Goal: Transaction & Acquisition: Purchase product/service

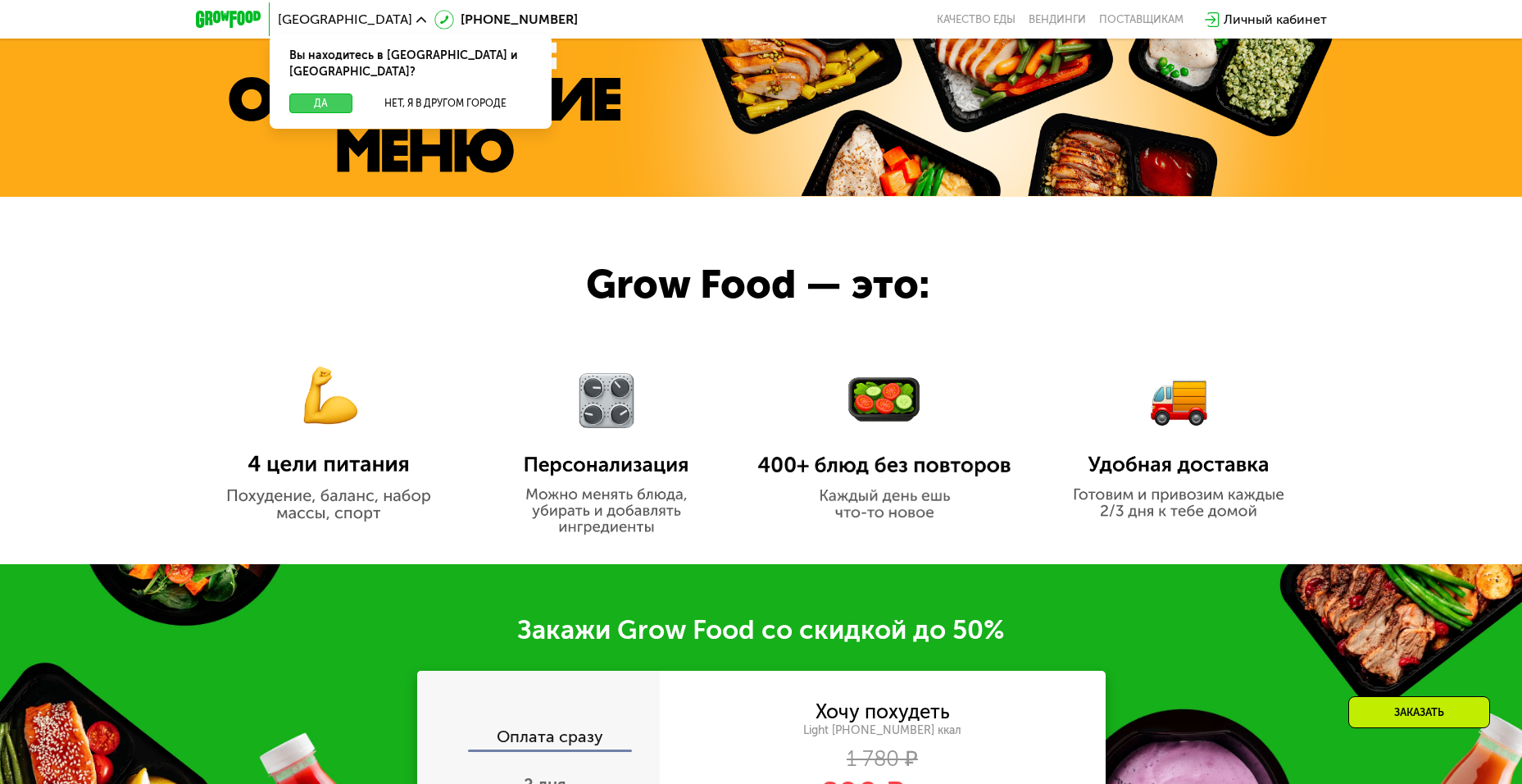
click at [325, 93] on button "Да" at bounding box center [321, 103] width 63 height 20
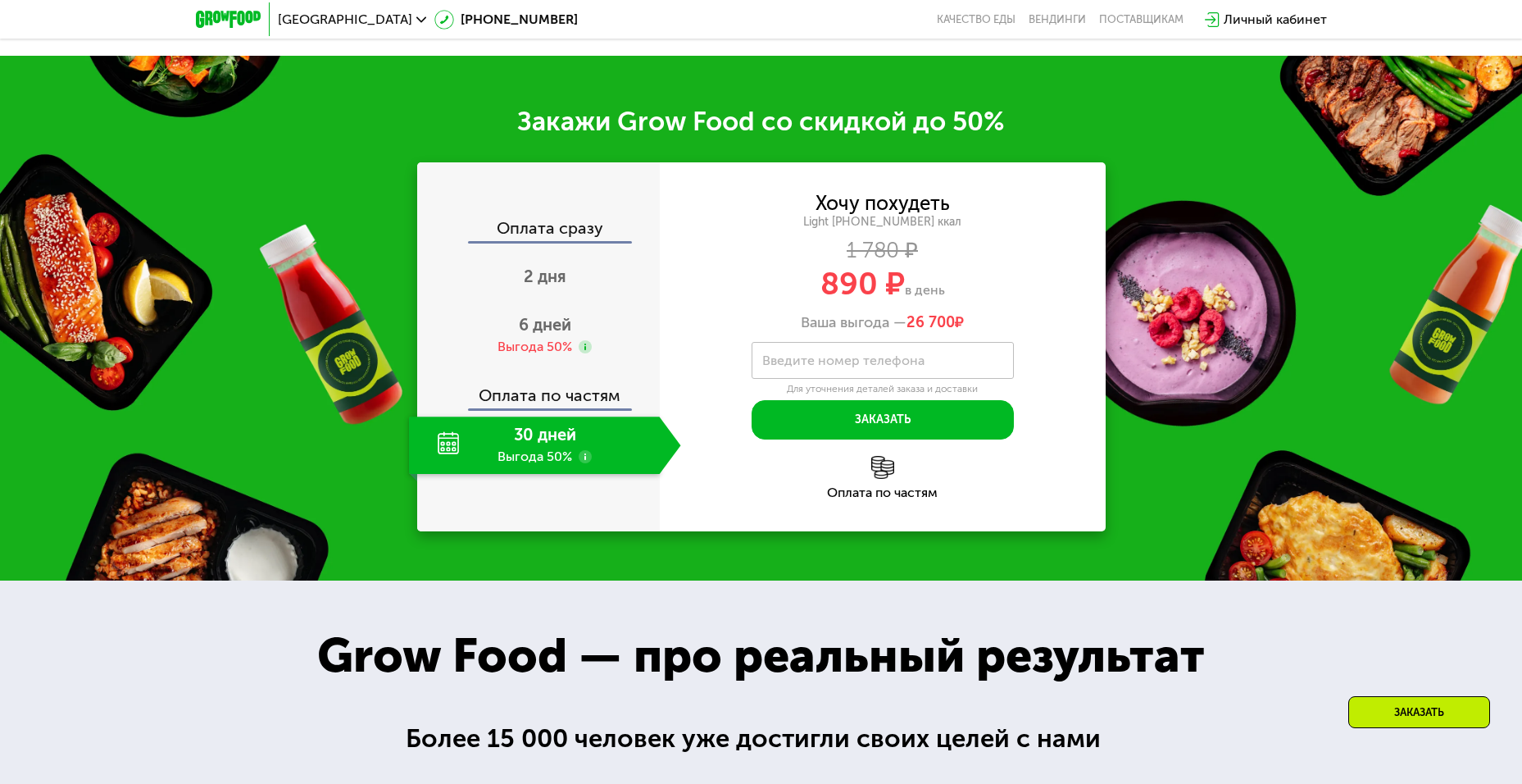
scroll to position [2213, 0]
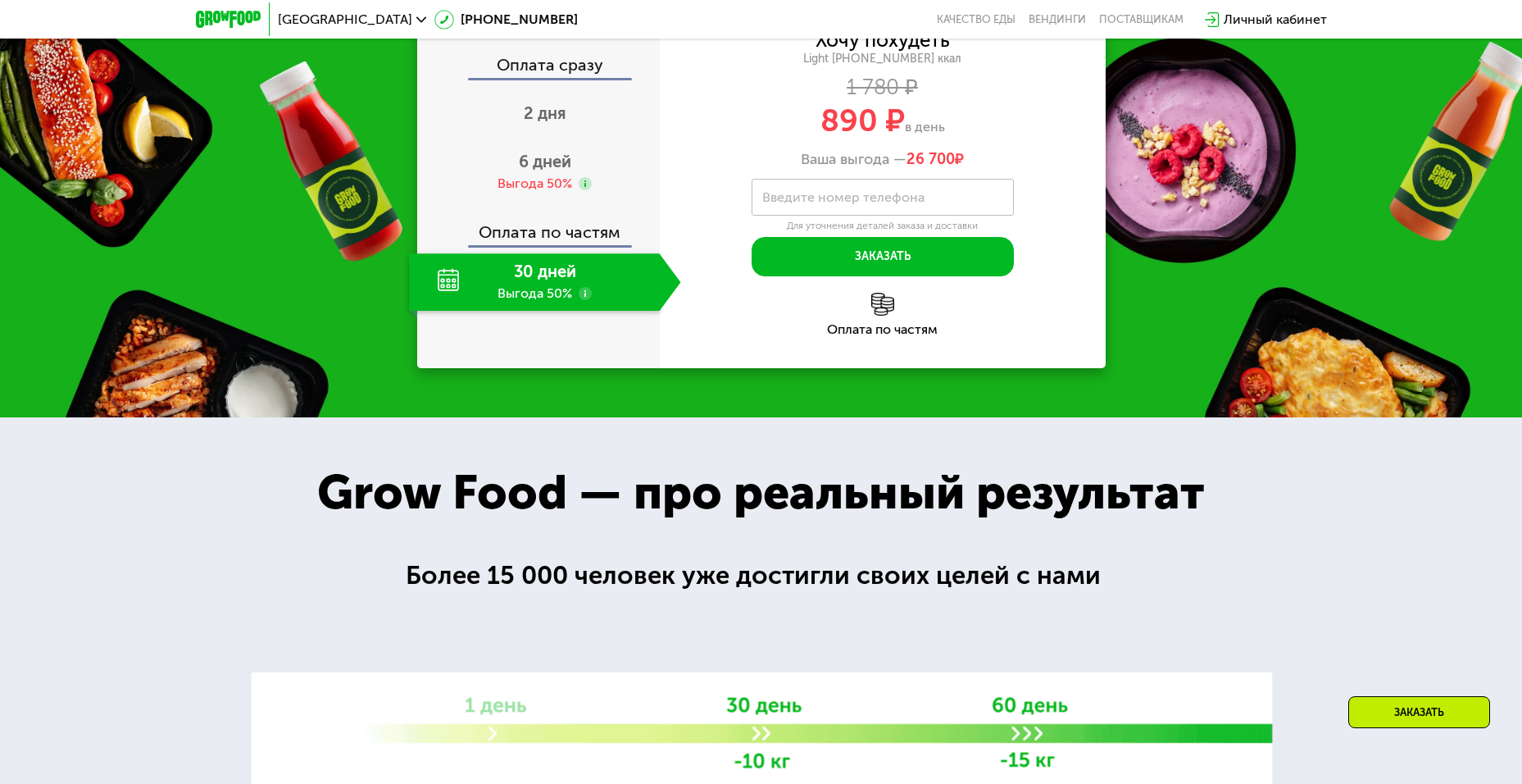
click at [525, 311] on div "30 дней Выгода 50%" at bounding box center [535, 282] width 251 height 58
click at [582, 300] on use at bounding box center [585, 294] width 14 height 14
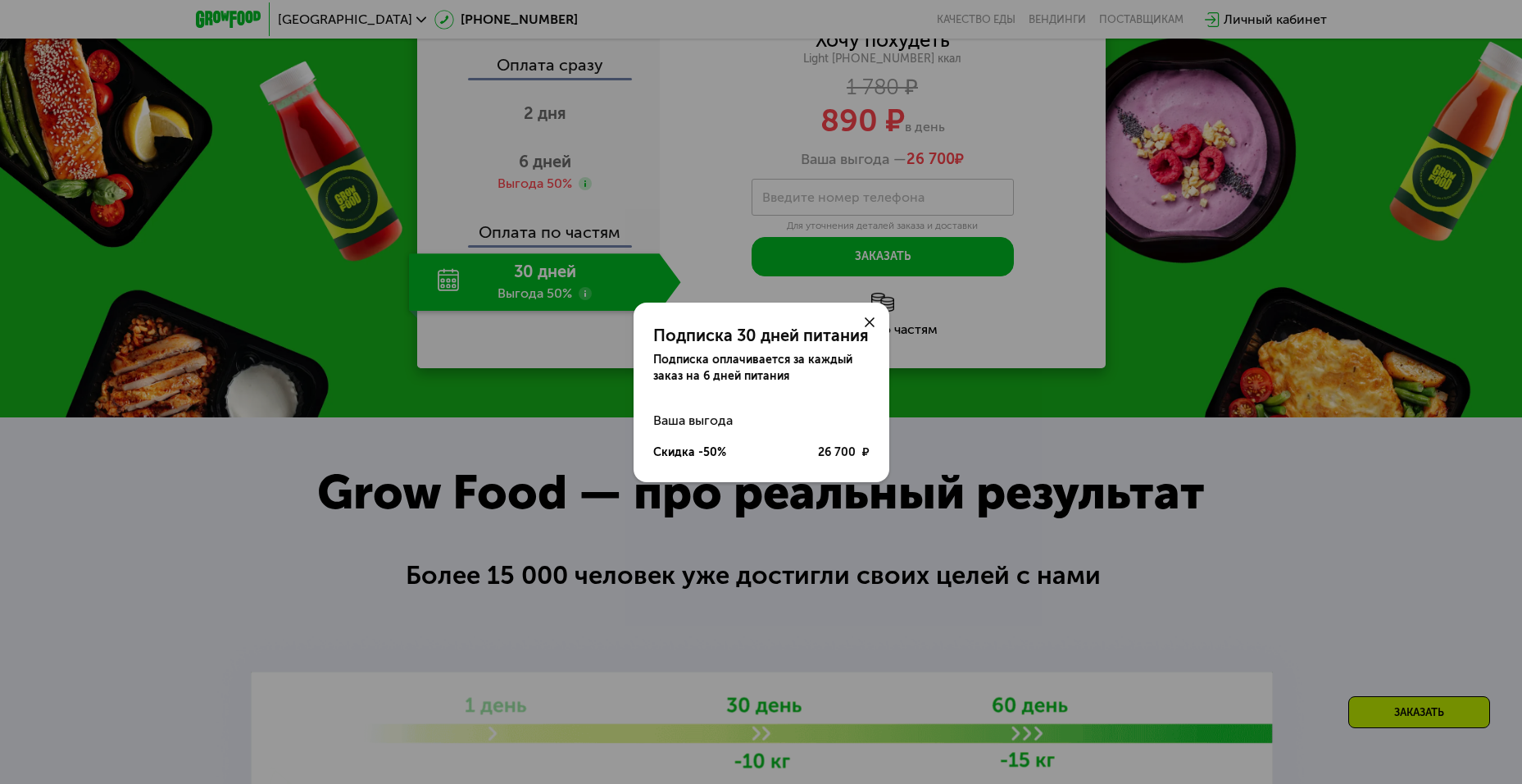
click at [870, 317] on icon at bounding box center [869, 322] width 10 height 10
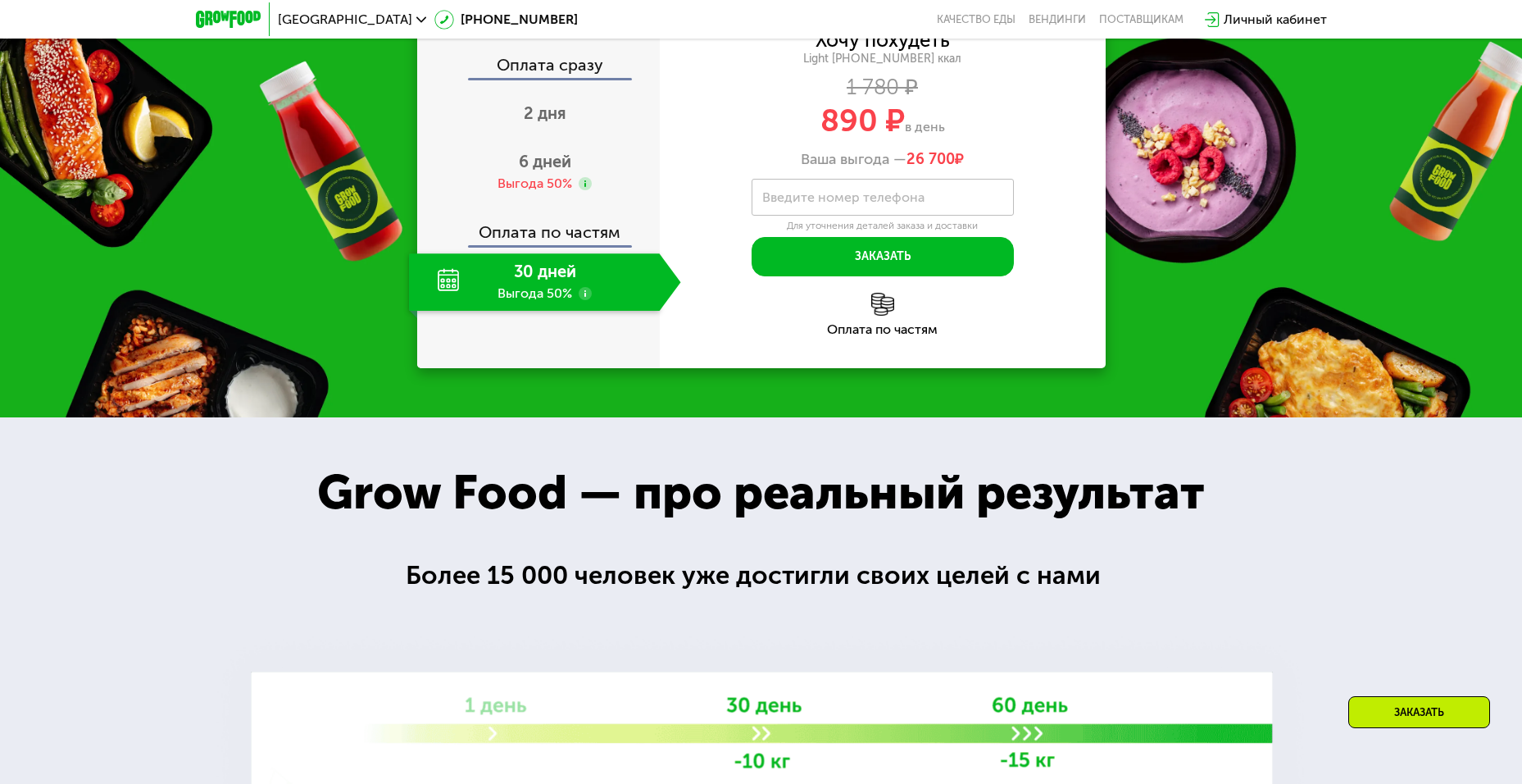
drag, startPoint x: 875, startPoint y: 210, endPoint x: 1035, endPoint y: 305, distance: 186.1
click at [1013, 169] on div "Хочу похудеть Light [PHONE_NUMBER] ккал 1 780 ₽ 890 ₽ в день Ваша выгода — 26 7…" at bounding box center [883, 99] width 446 height 137
click at [1077, 169] on div "Ваша выгода — 26 700 ₽" at bounding box center [883, 160] width 446 height 18
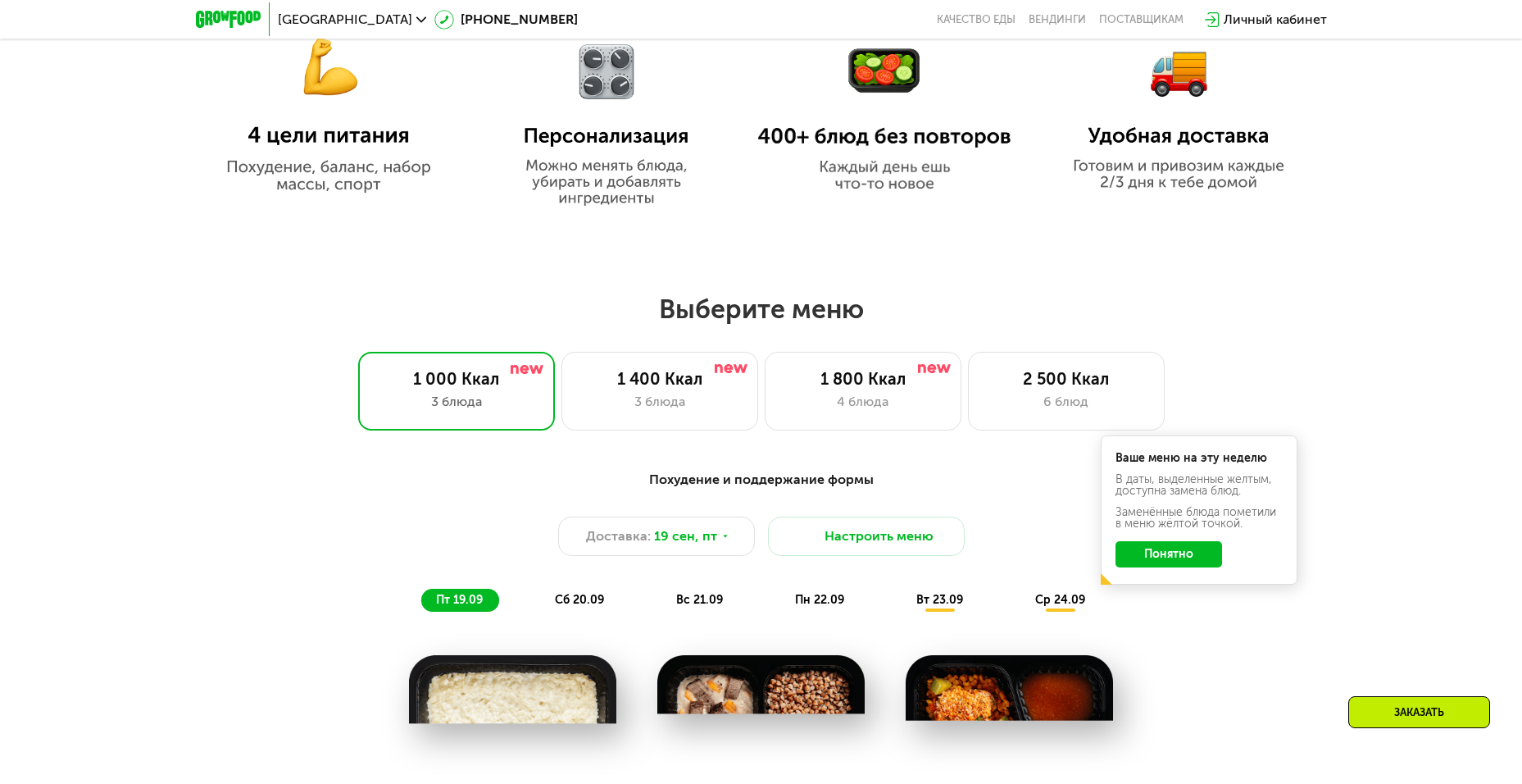
scroll to position [1066, 0]
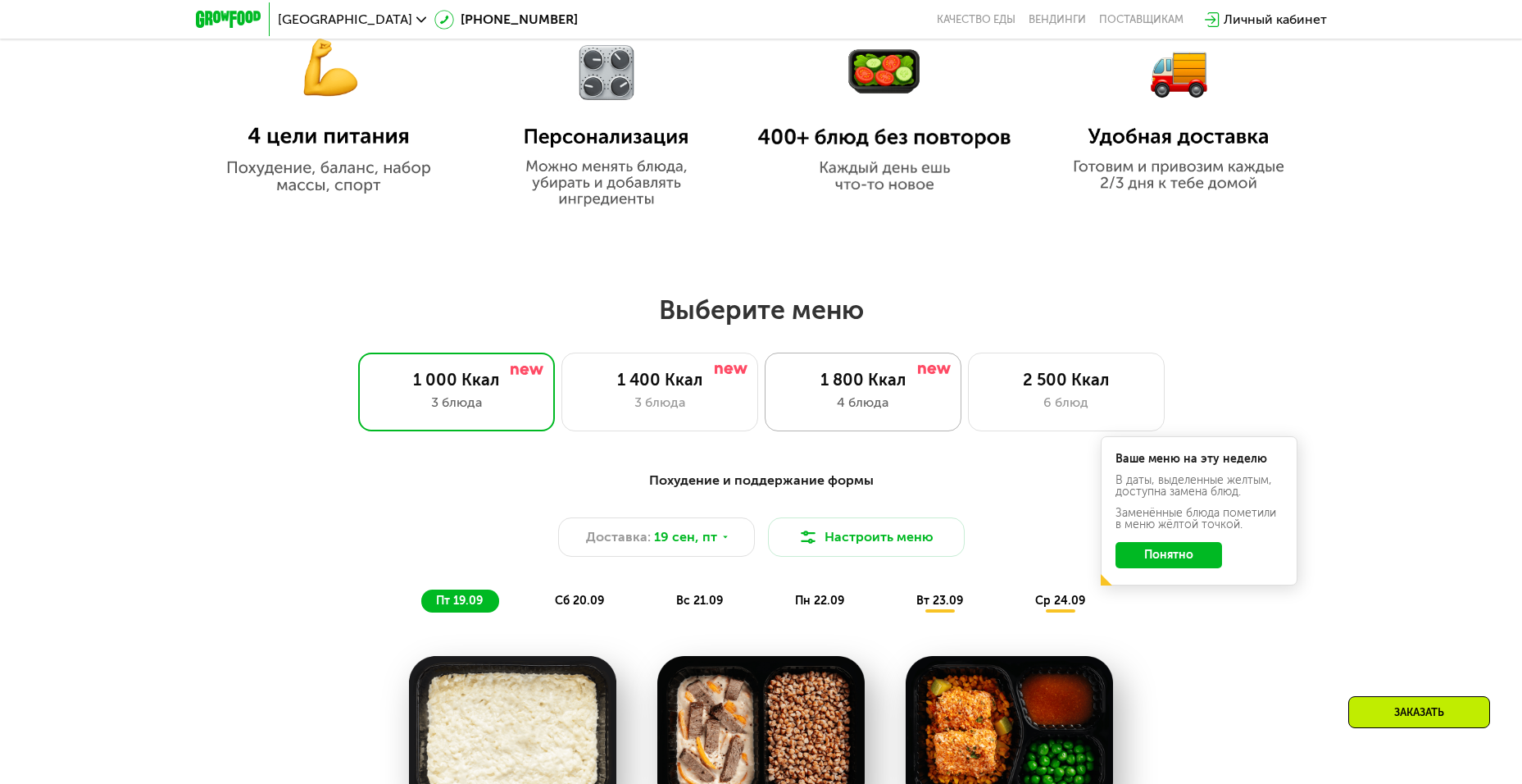
click at [899, 403] on div "4 блюда" at bounding box center [864, 403] width 163 height 20
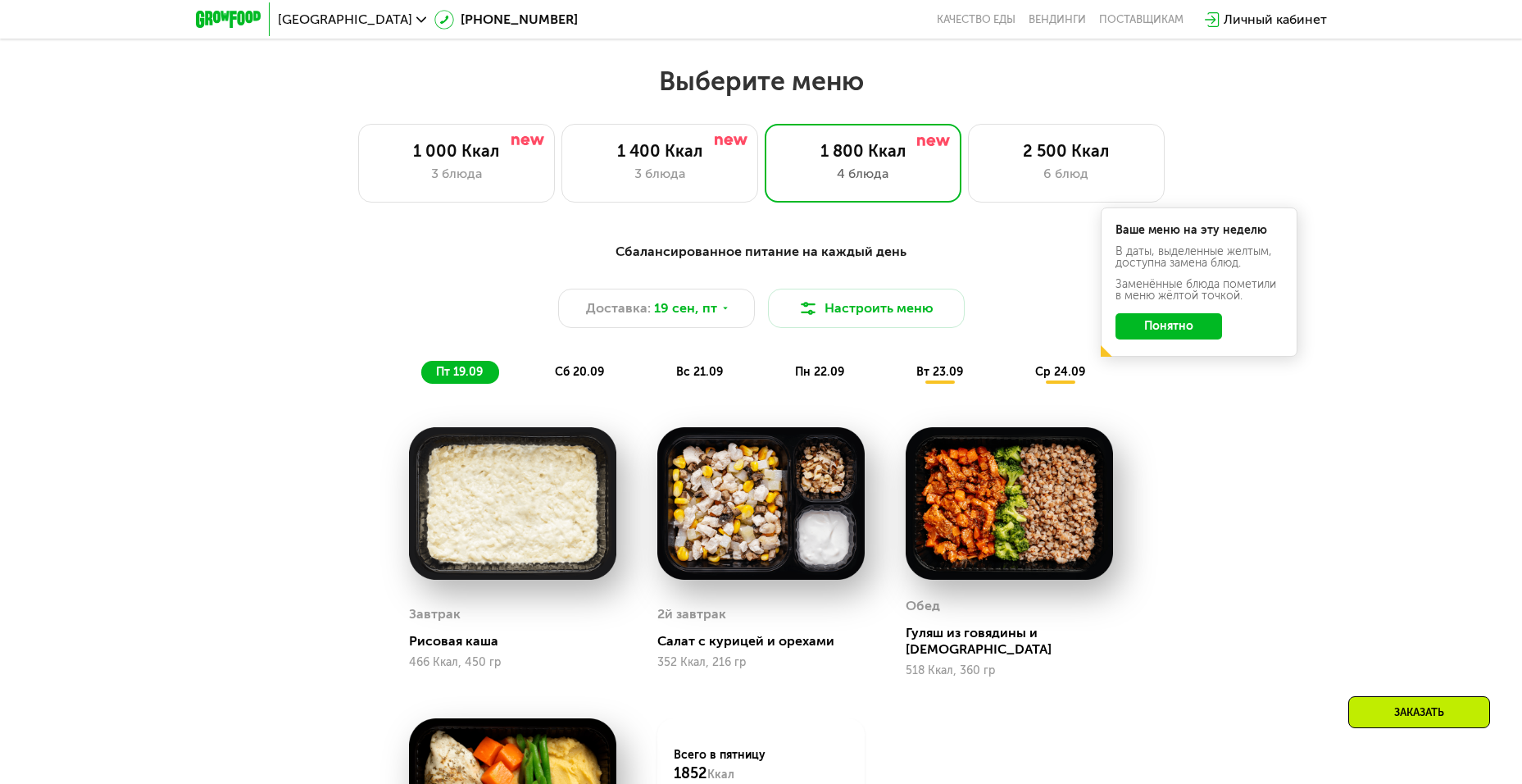
scroll to position [1062, 0]
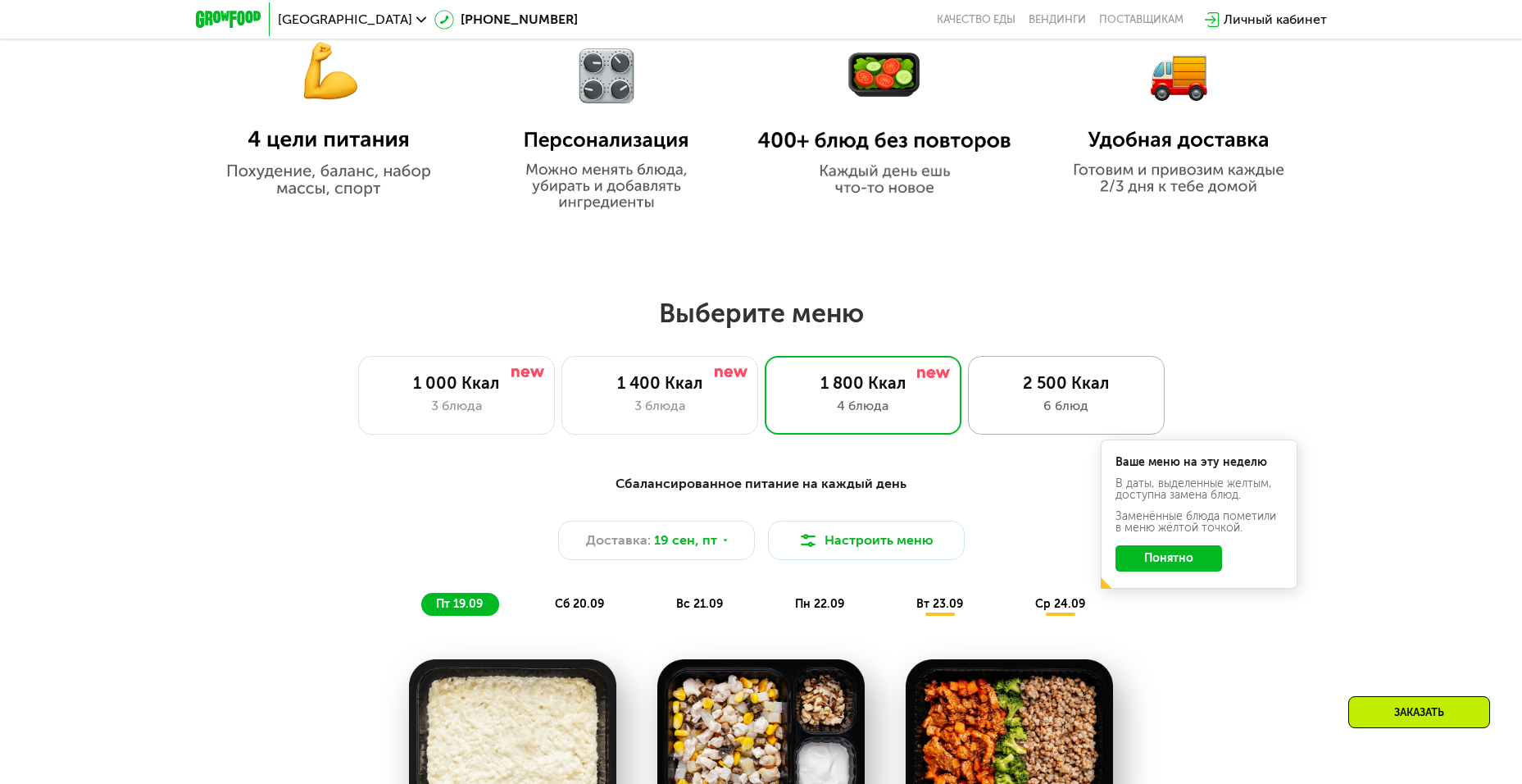
click at [1041, 415] on div "6 блюд" at bounding box center [1067, 406] width 163 height 20
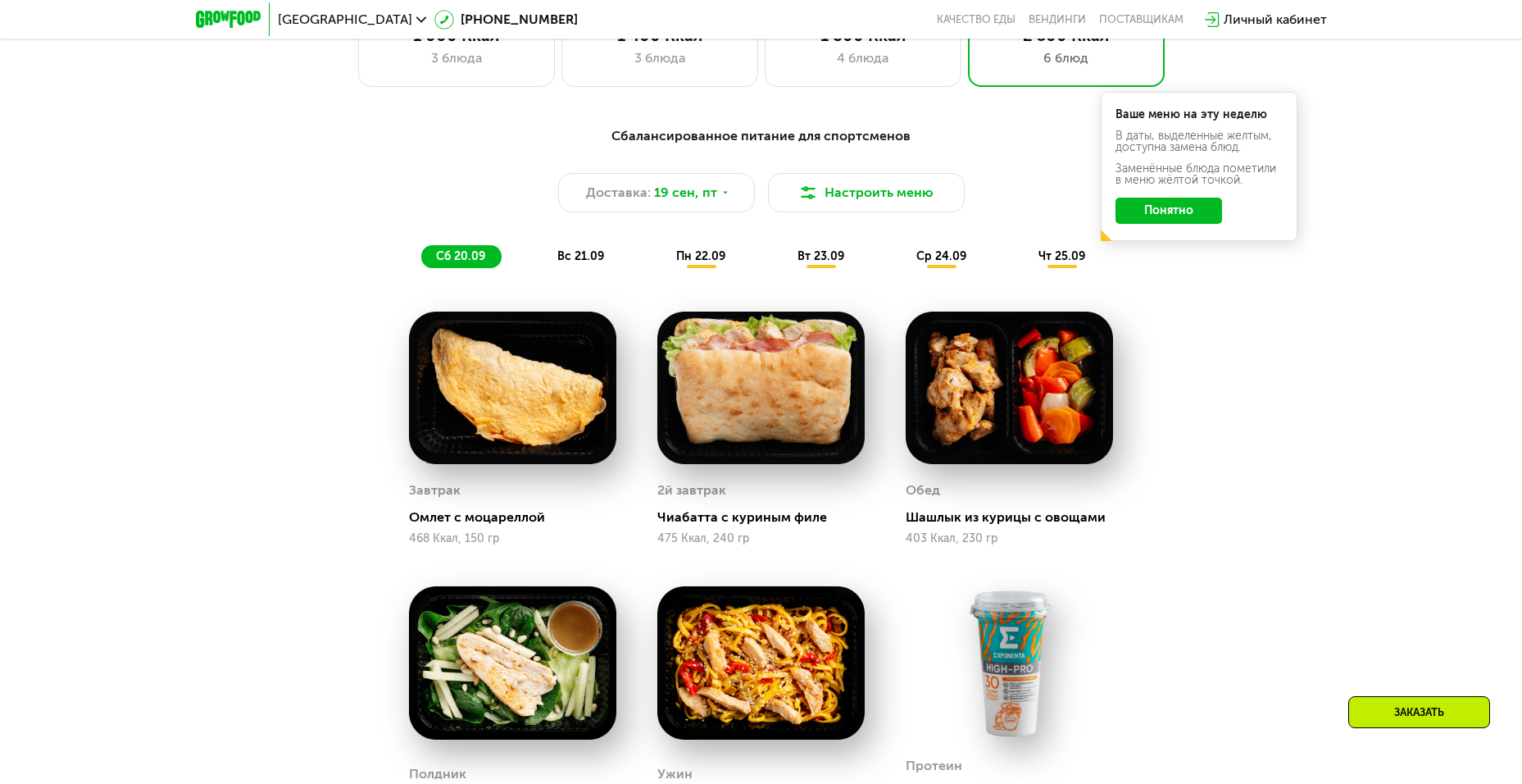
scroll to position [1164, 0]
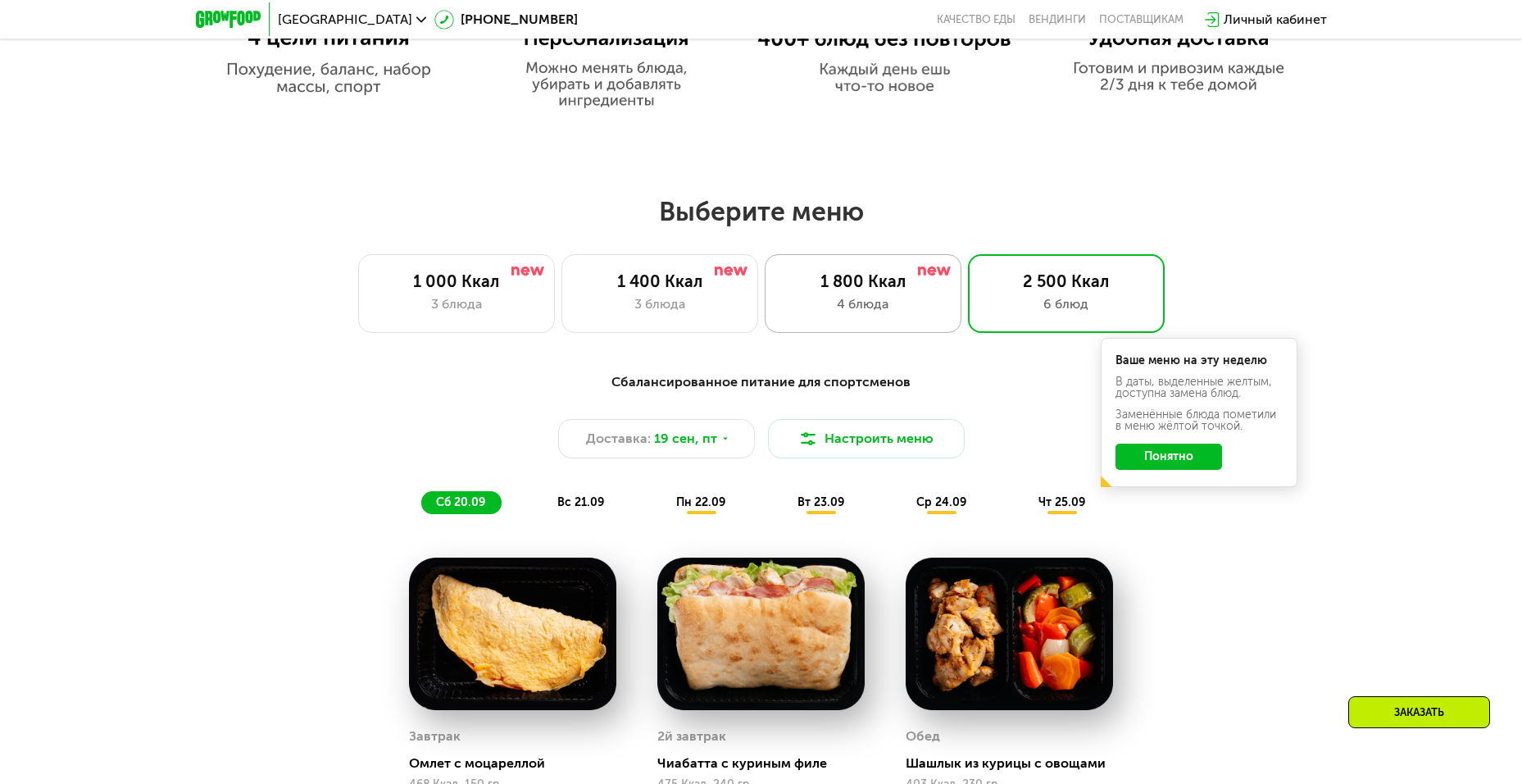
click at [879, 277] on div "1 800 Ккал" at bounding box center [864, 281] width 163 height 20
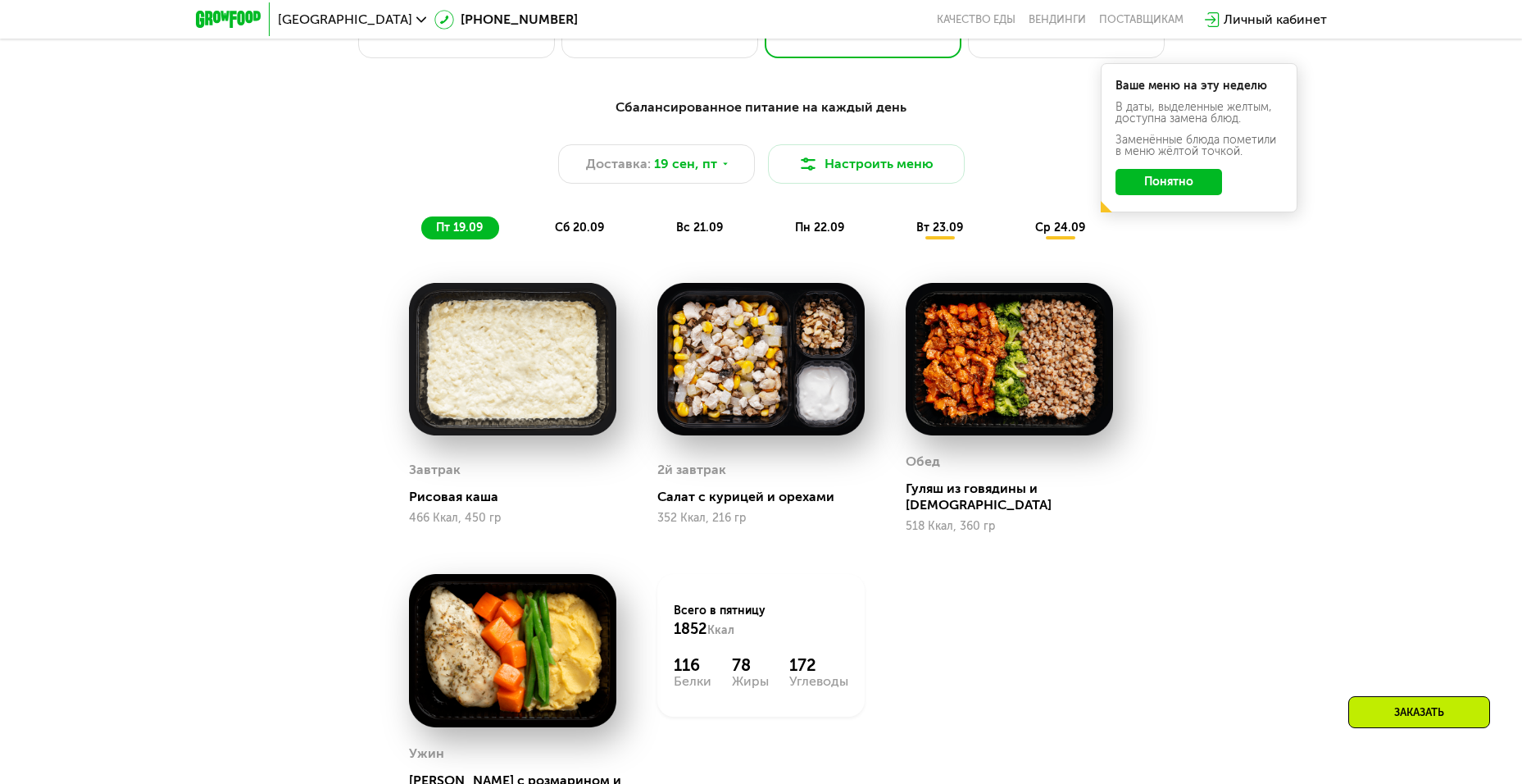
scroll to position [1410, 0]
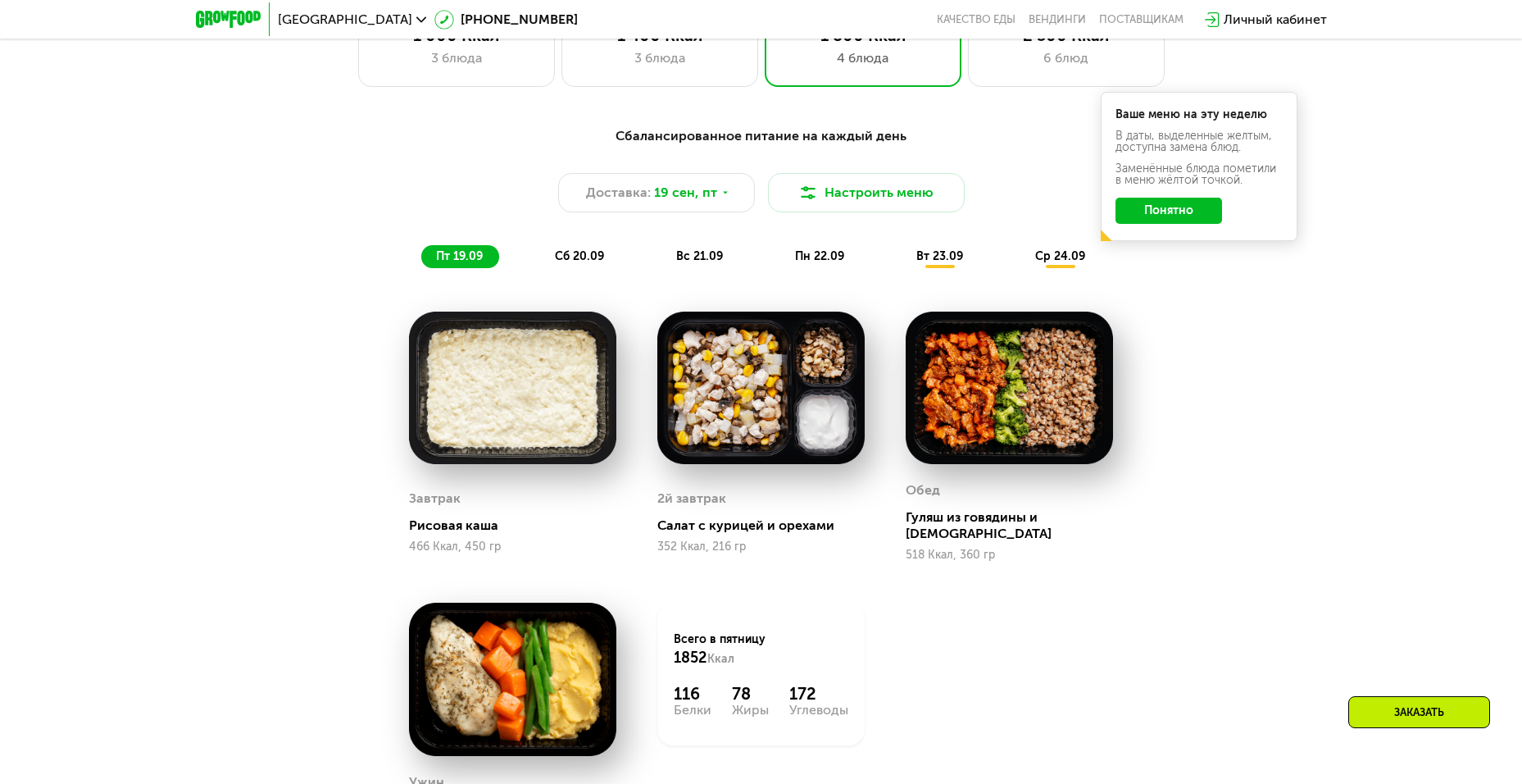
click at [593, 256] on span "сб 20.09" at bounding box center [579, 256] width 49 height 14
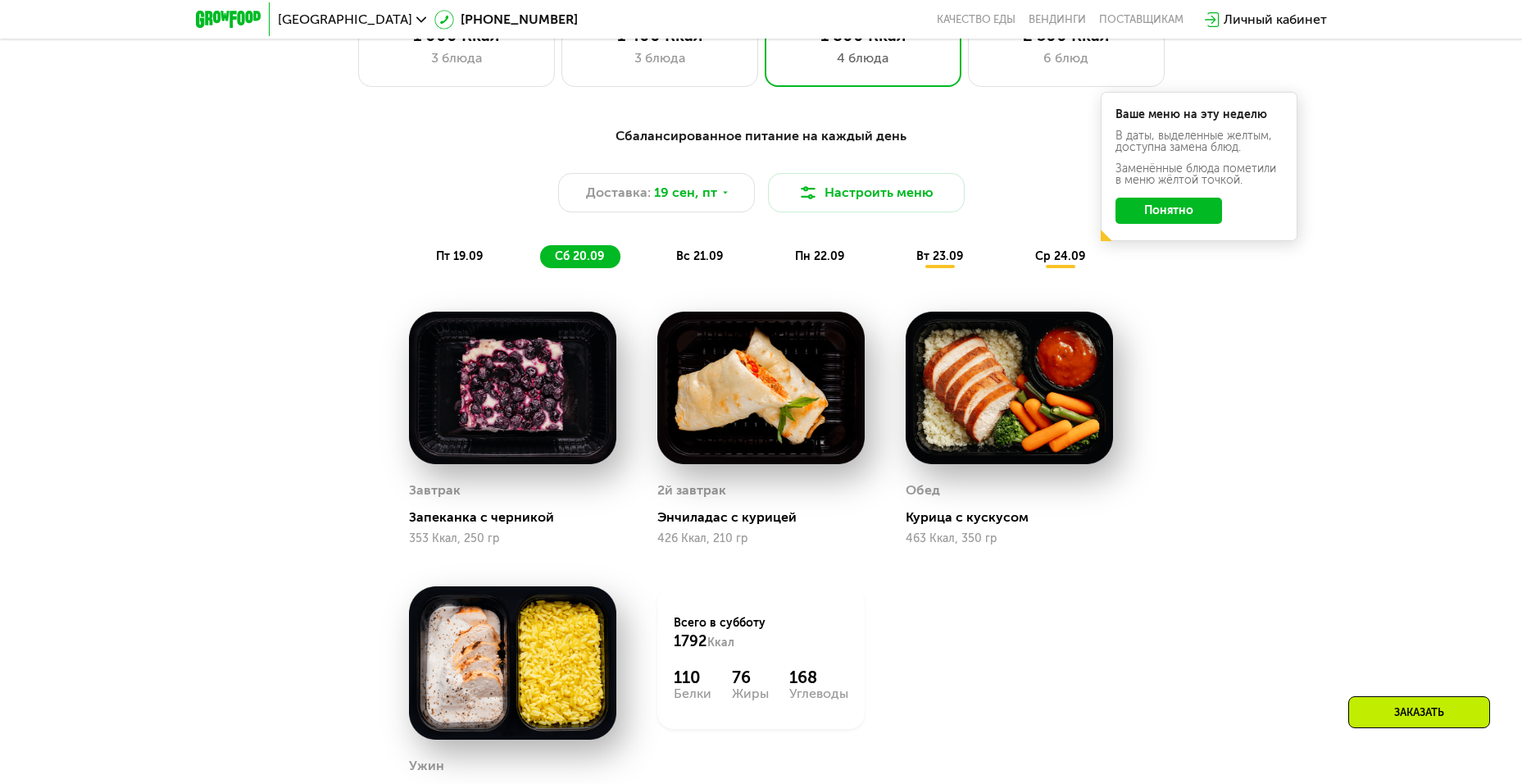
scroll to position [1492, 0]
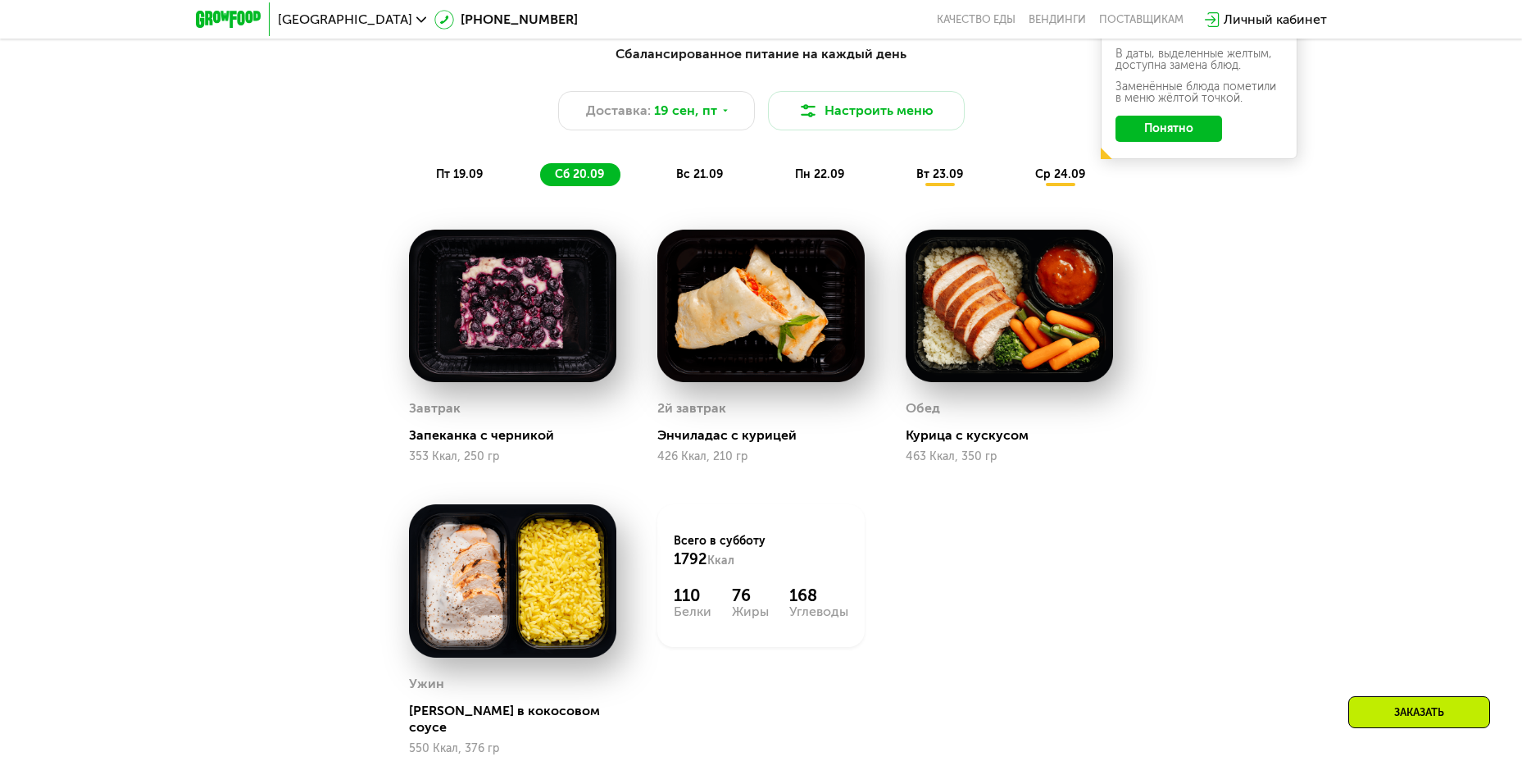
click at [720, 179] on span "вс 21.09" at bounding box center [700, 173] width 47 height 14
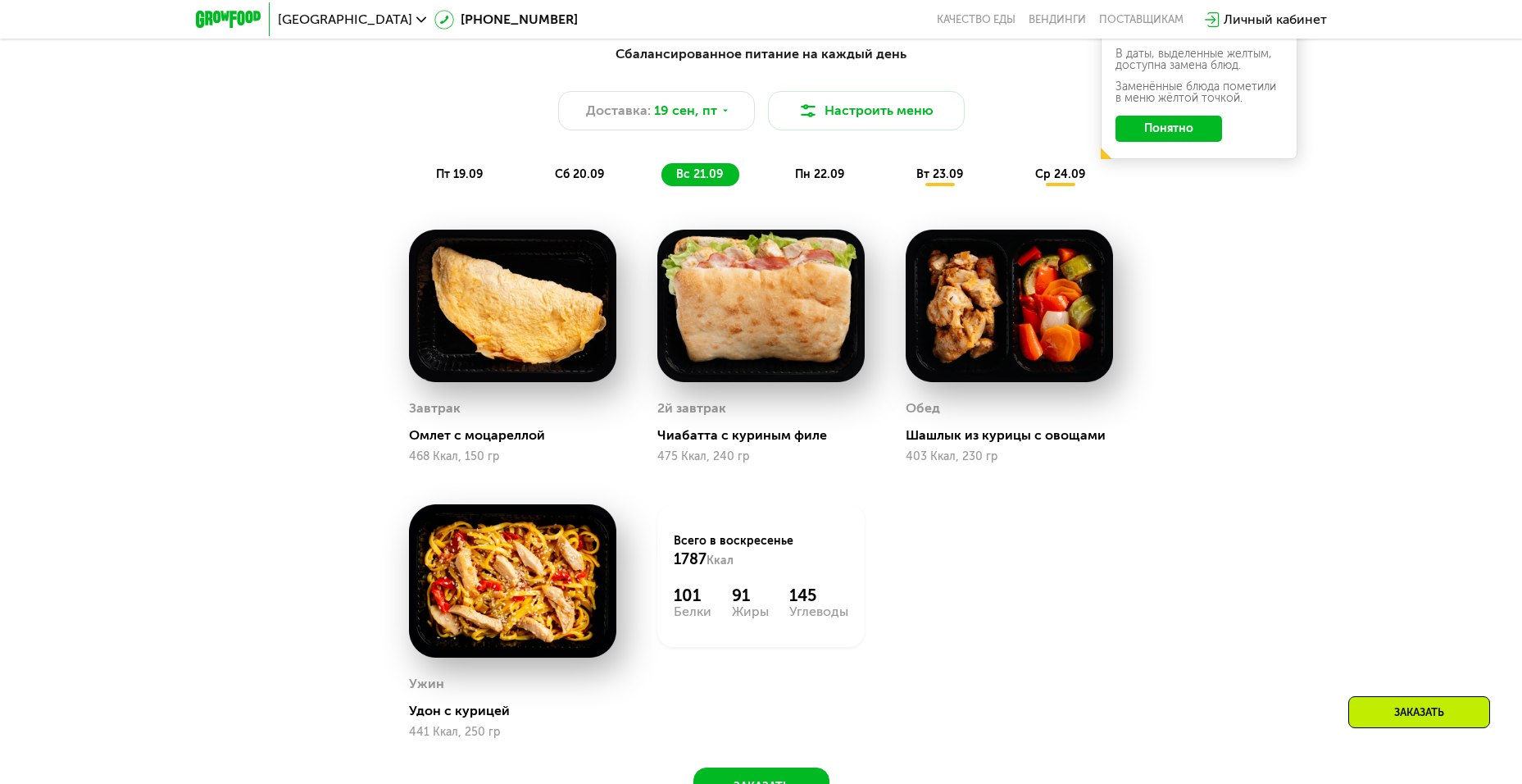
click at [796, 177] on span "пн 22.09" at bounding box center [819, 173] width 49 height 14
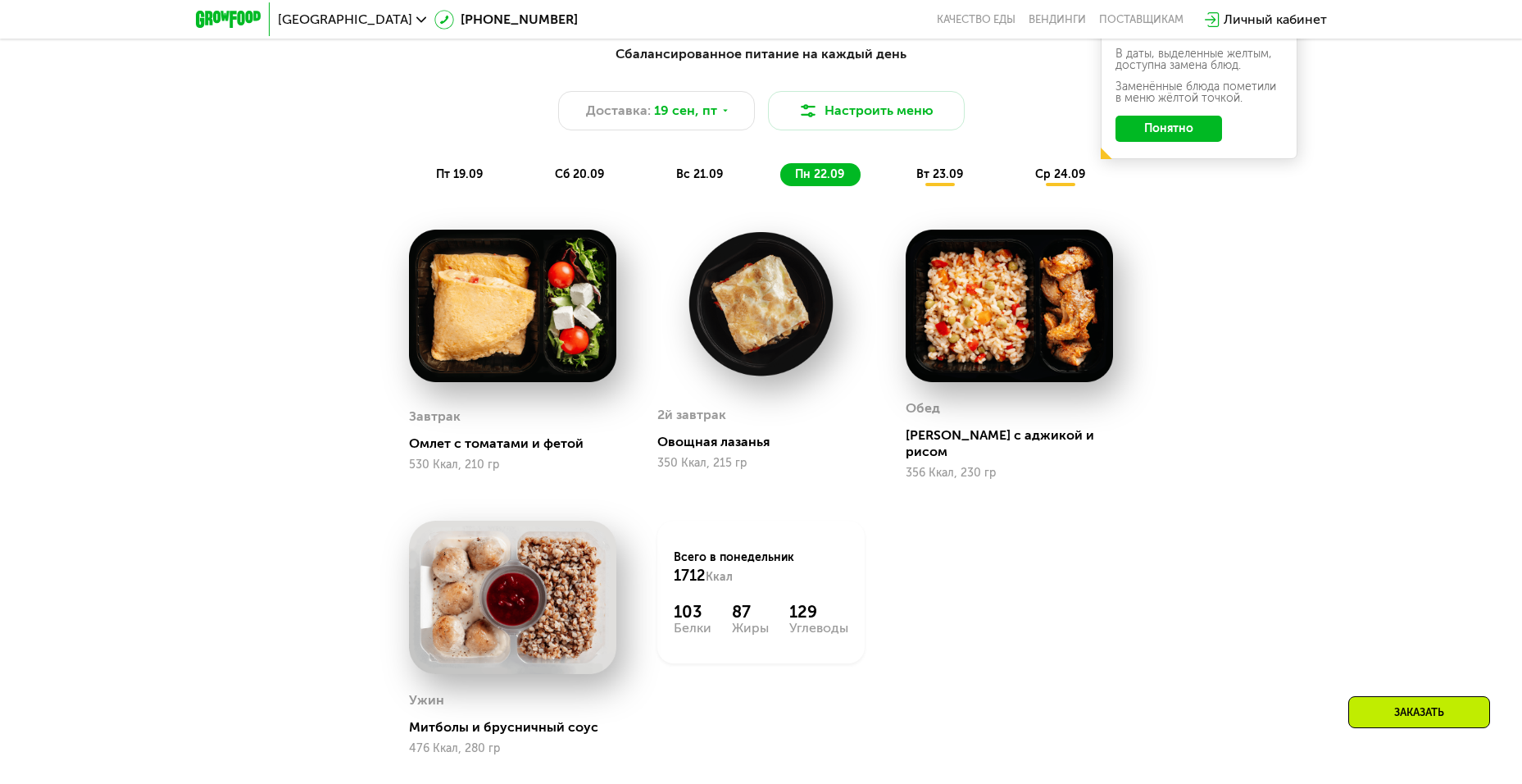
click at [614, 179] on div "сб 20.09" at bounding box center [580, 174] width 80 height 23
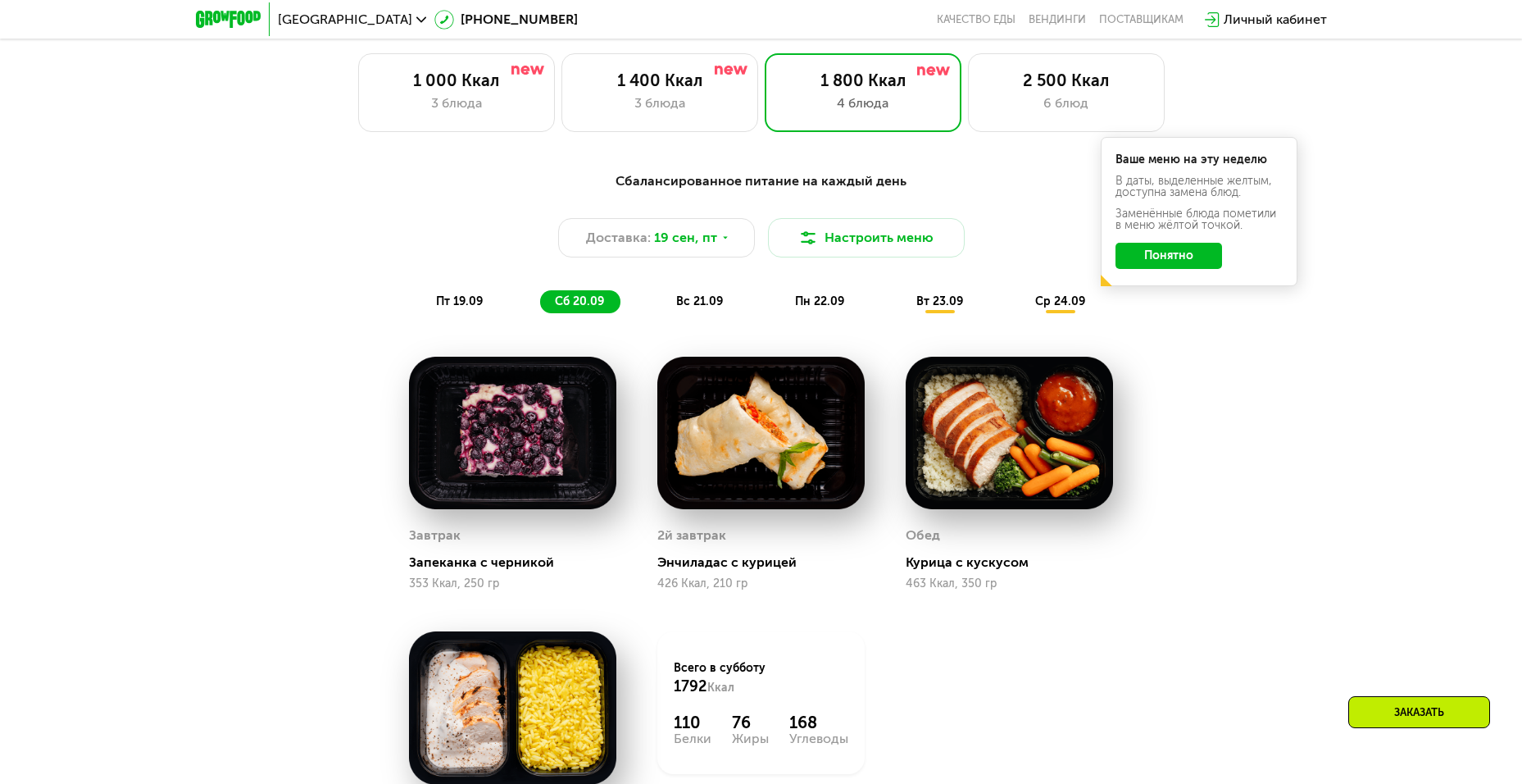
scroll to position [1164, 0]
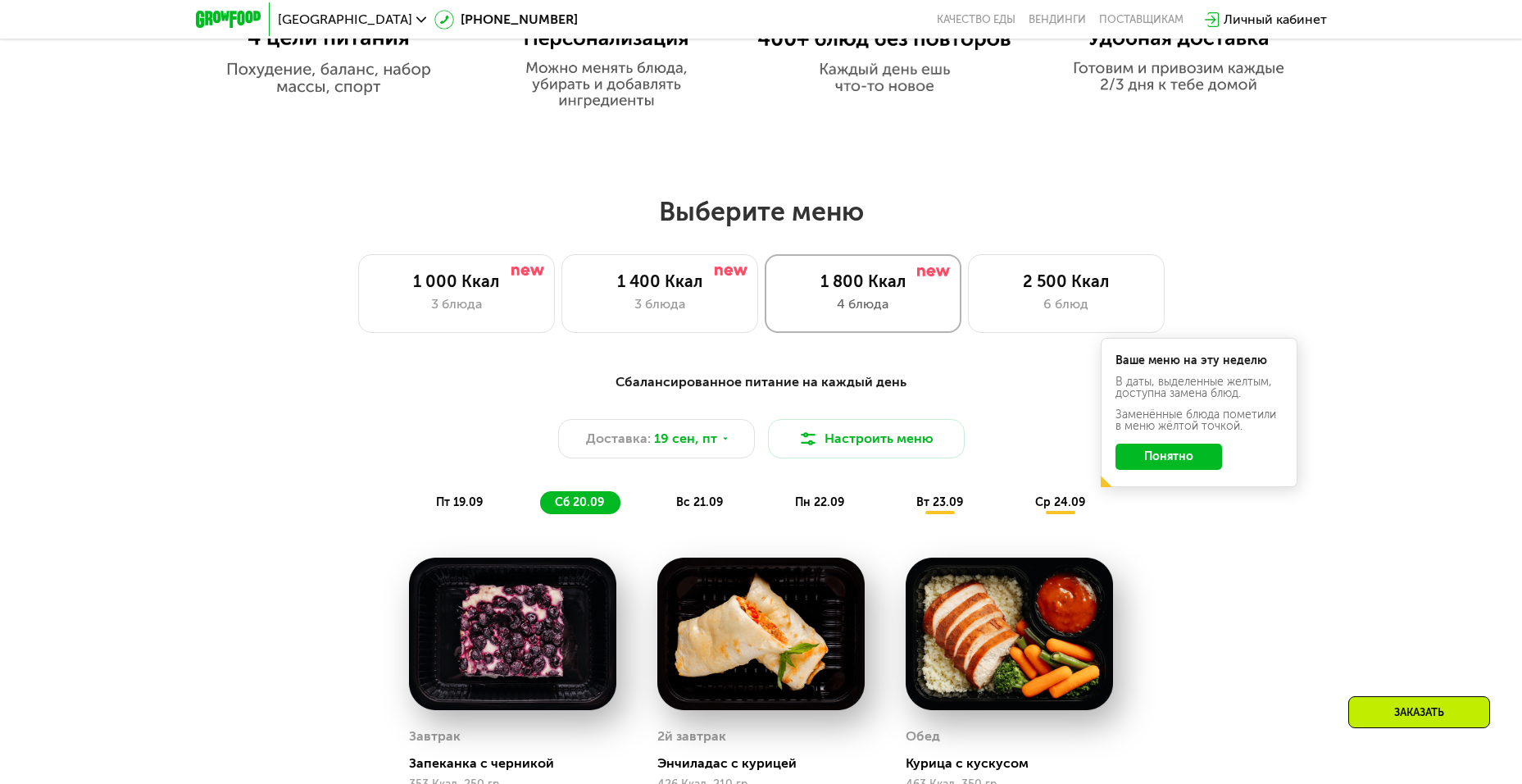
click at [828, 291] on div "1 800 Ккал" at bounding box center [864, 281] width 163 height 20
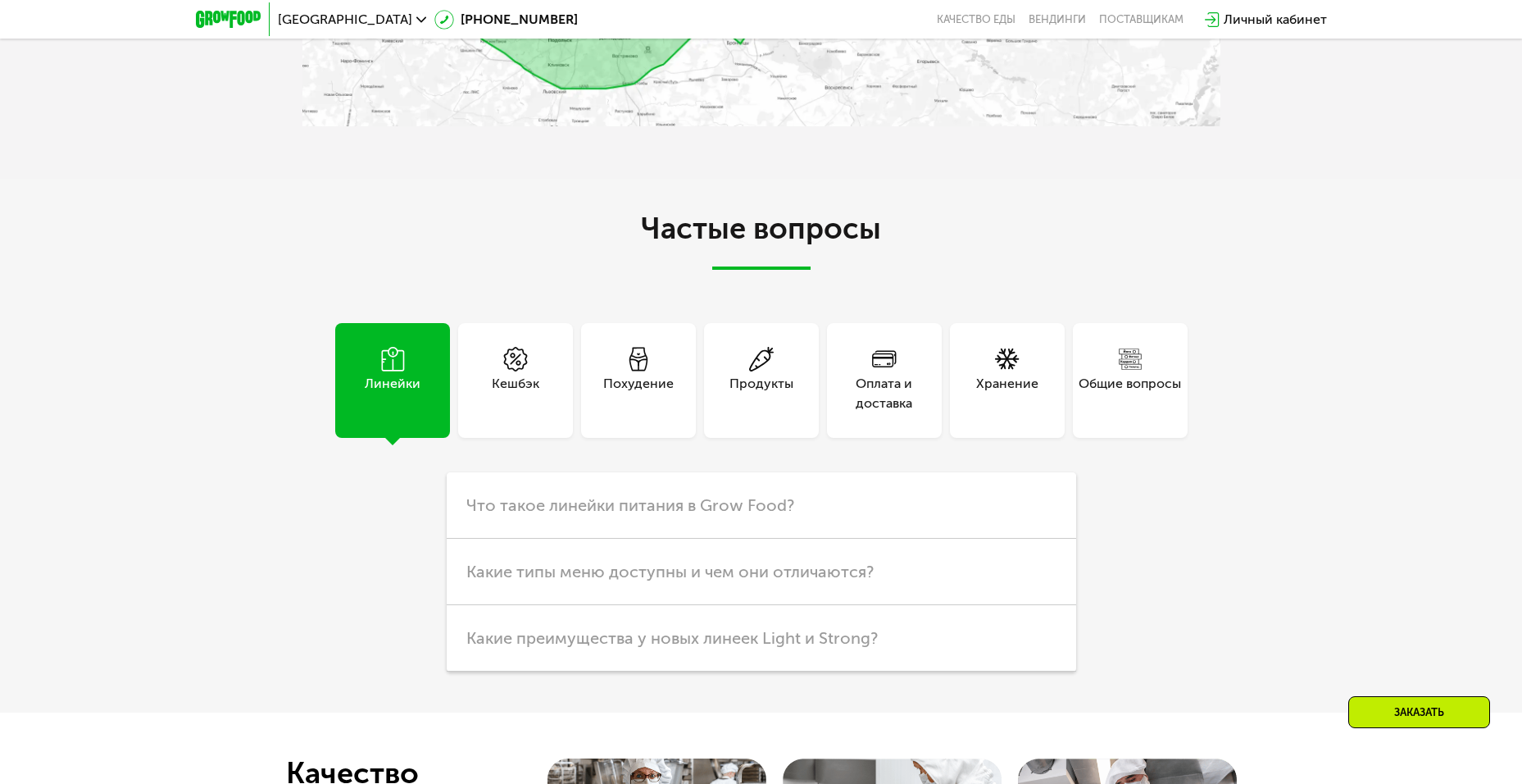
scroll to position [4934, 0]
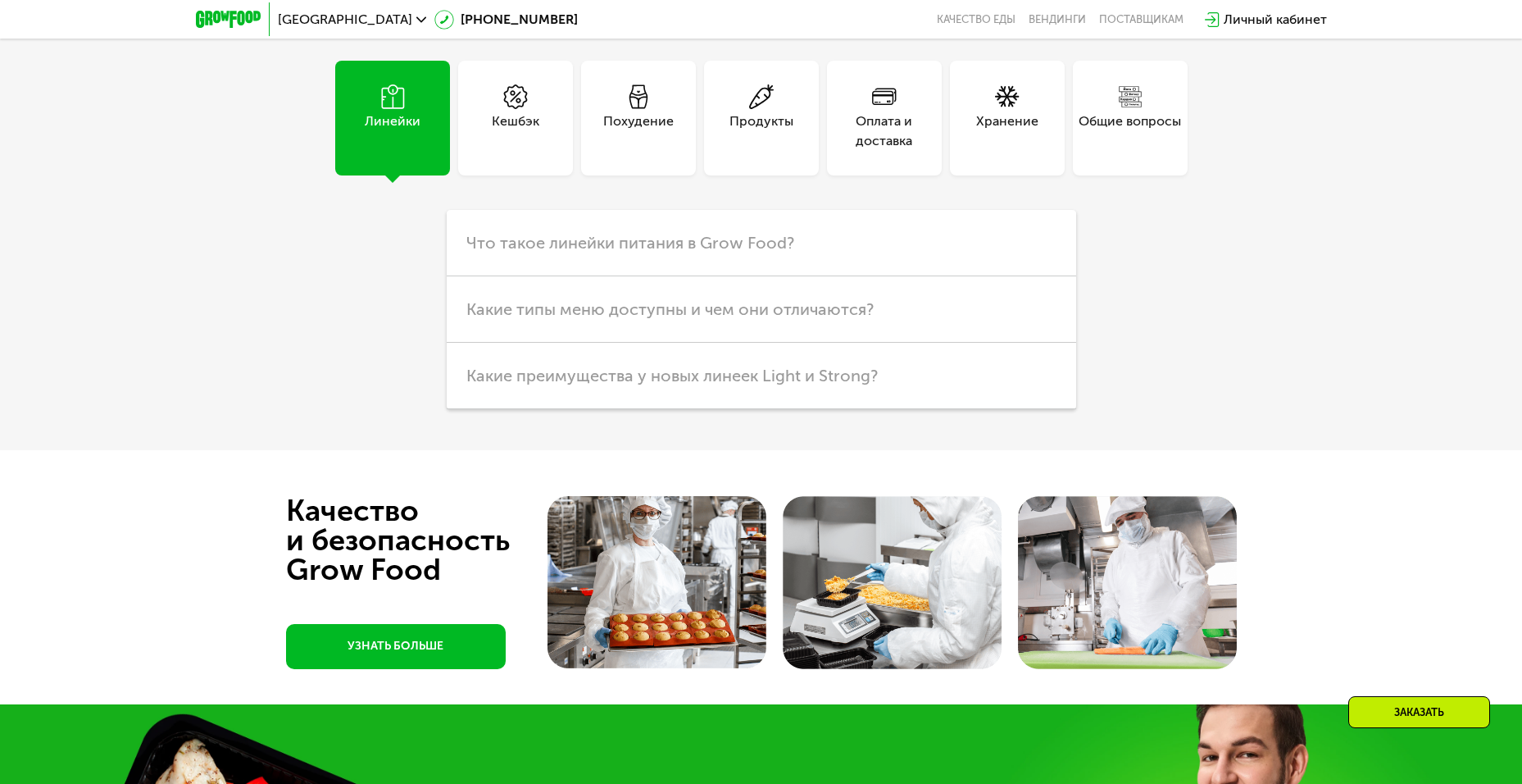
click at [500, 131] on div "Кешбэк" at bounding box center [515, 131] width 48 height 40
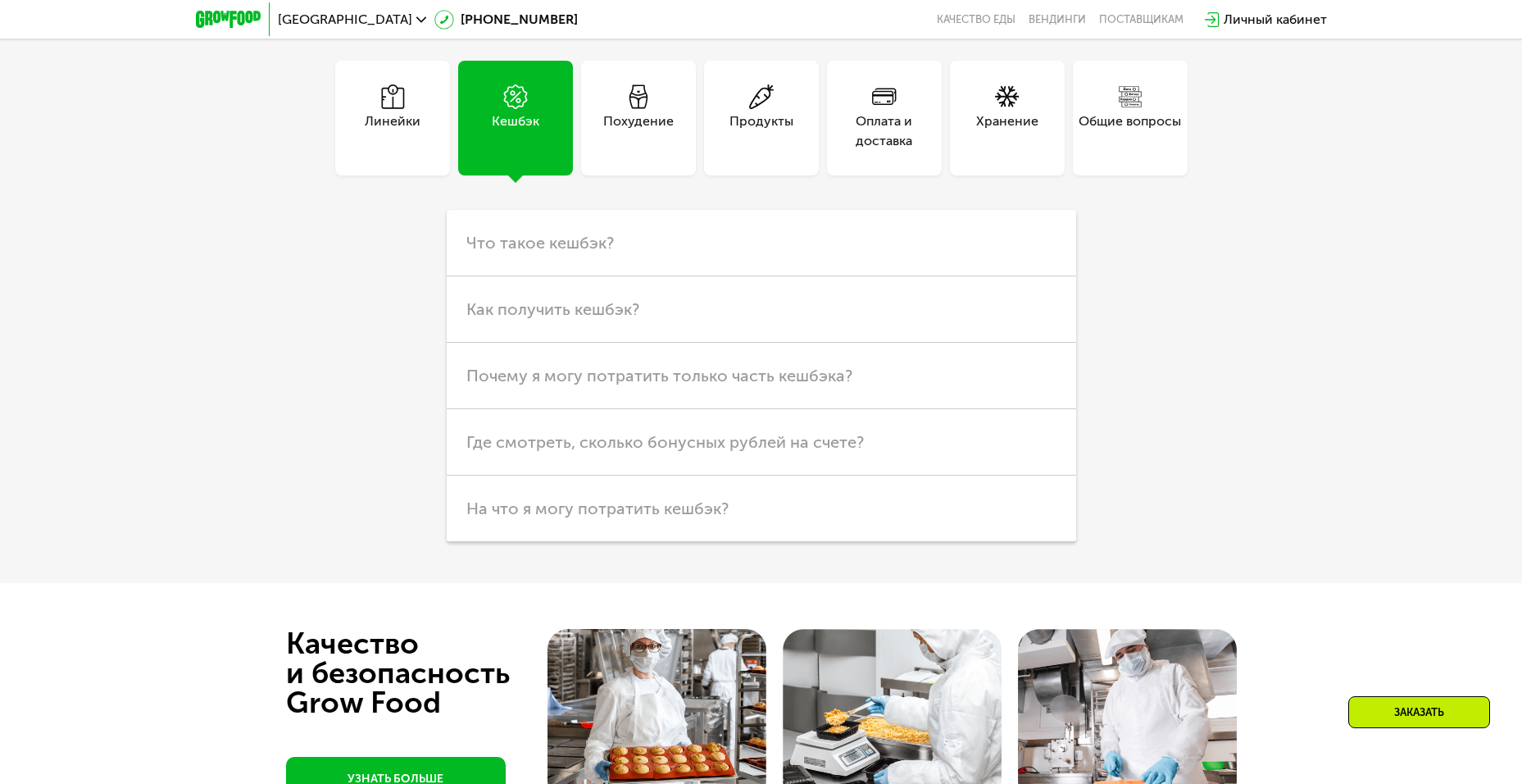
click at [623, 129] on div "Похудение" at bounding box center [639, 131] width 70 height 40
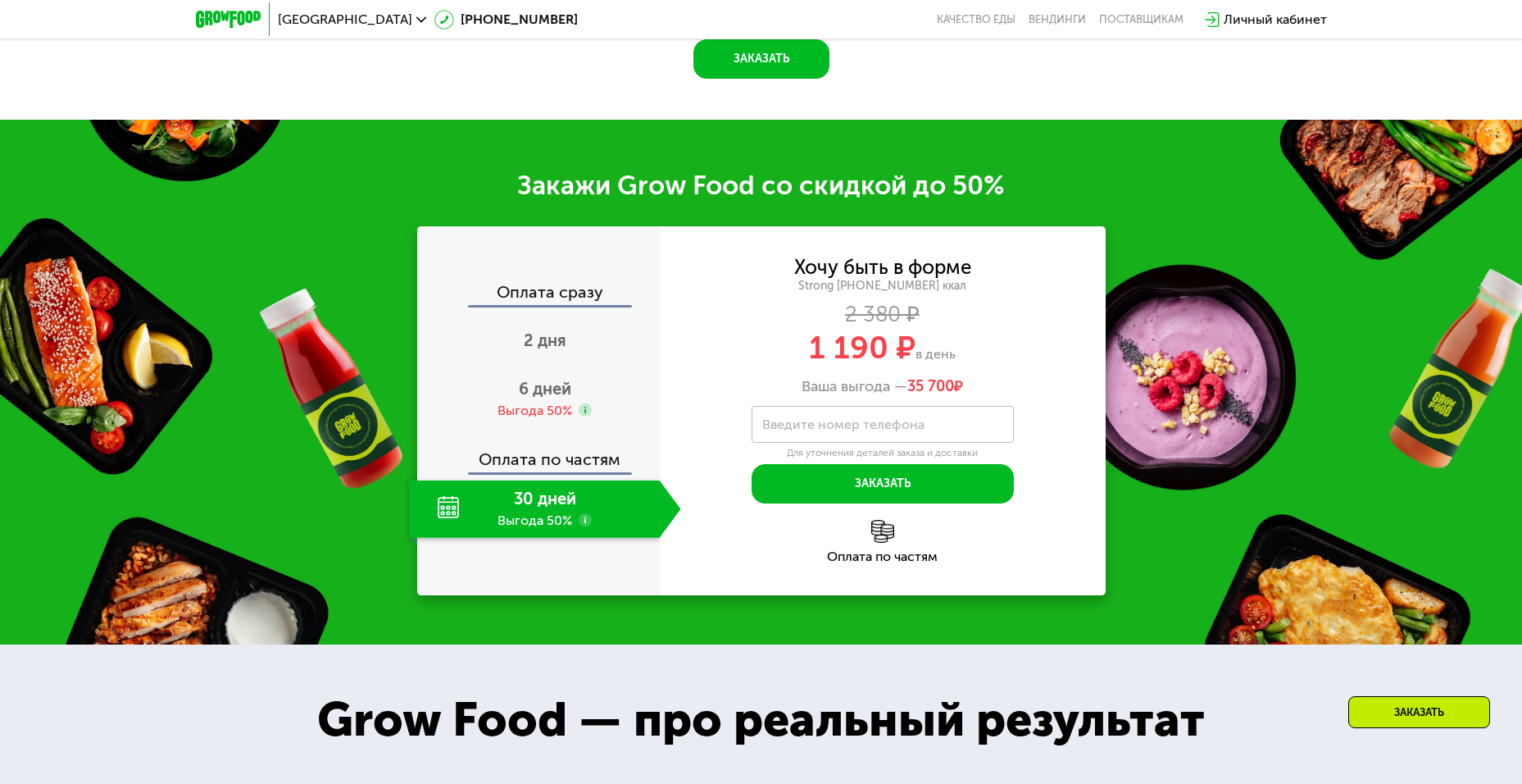
scroll to position [2228, 0]
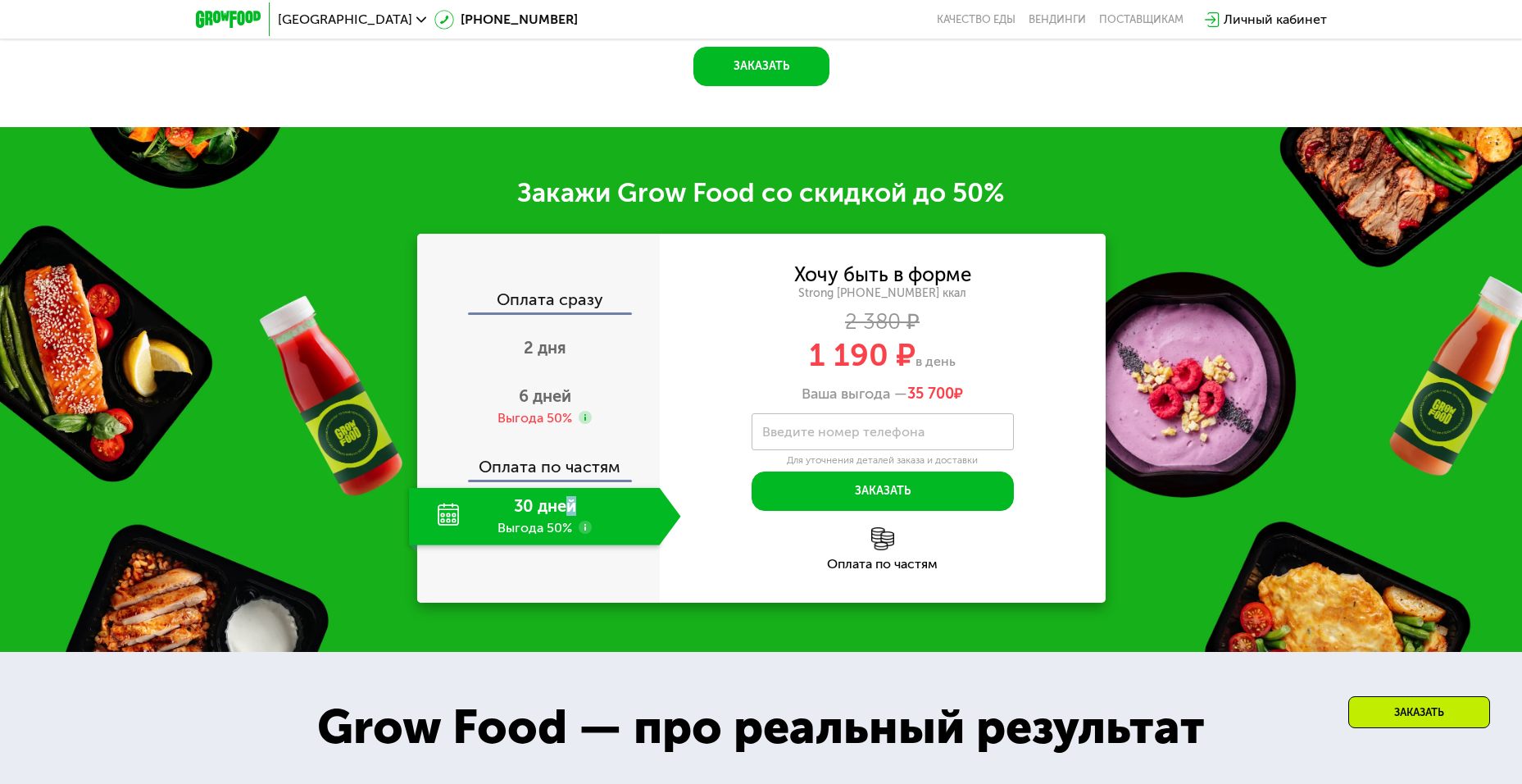
click at [571, 497] on div "30 дней Выгода 50%" at bounding box center [535, 517] width 251 height 58
click at [685, 581] on div "Хочу быть в форме Strong [PHONE_NUMBER] ккал 2 380 ₽ 1 190 ₽ в день Ваша выгода…" at bounding box center [883, 418] width 446 height 369
click at [552, 456] on div "Оплата по частям" at bounding box center [539, 461] width 241 height 38
click at [546, 395] on div "6 дней Выгода 50%" at bounding box center [545, 406] width 272 height 58
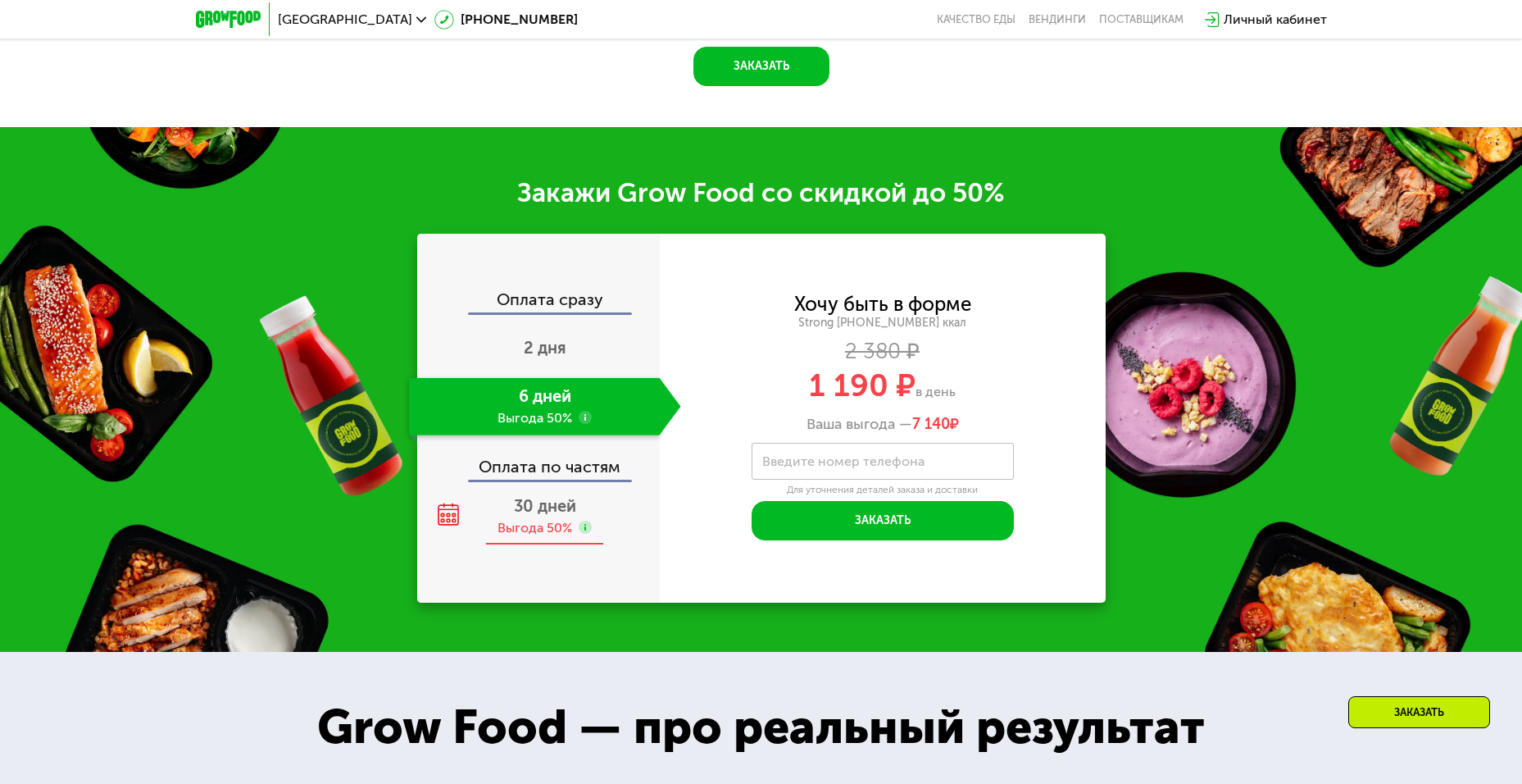
click at [529, 501] on span "30 дней" at bounding box center [545, 506] width 62 height 20
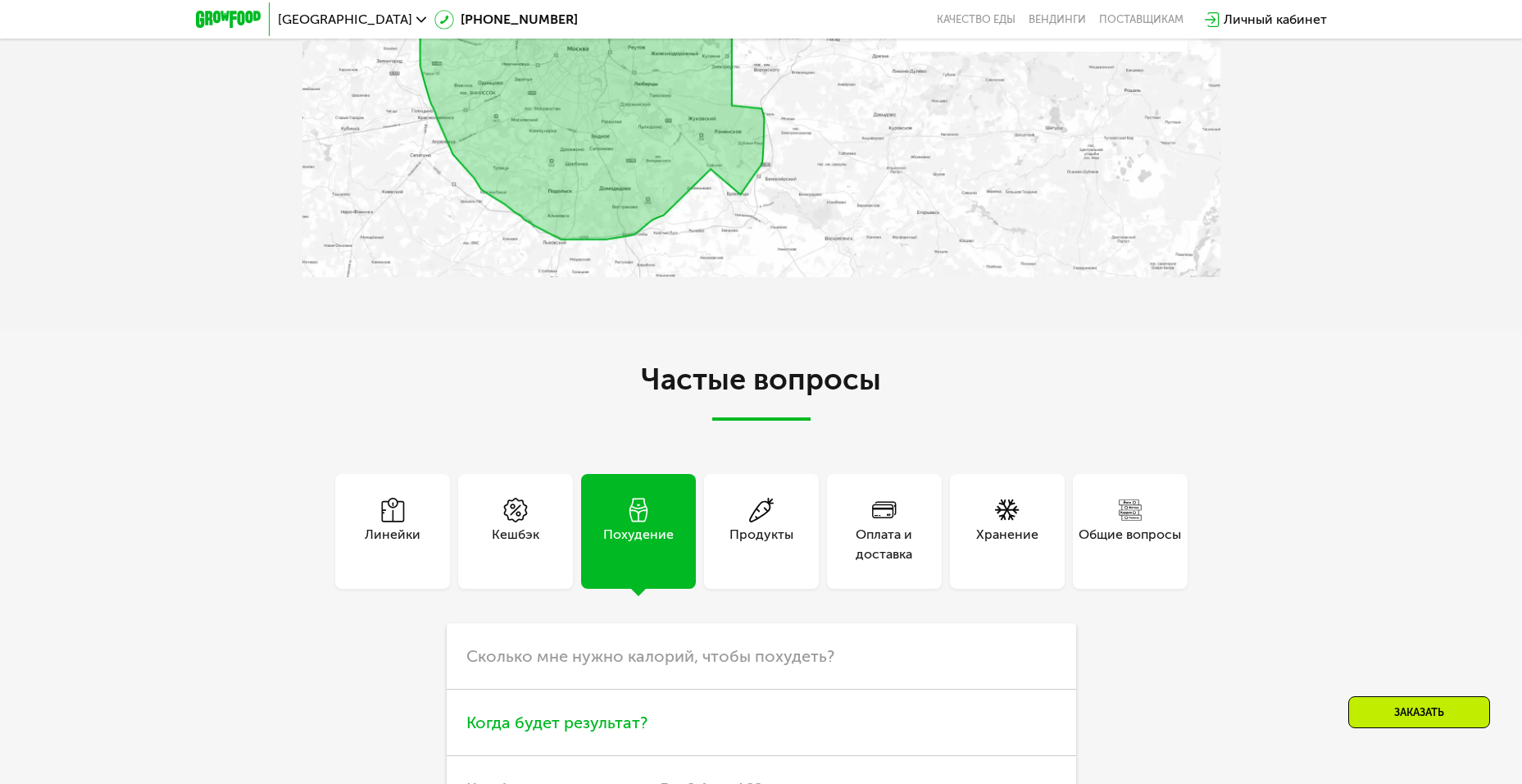
scroll to position [4688, 0]
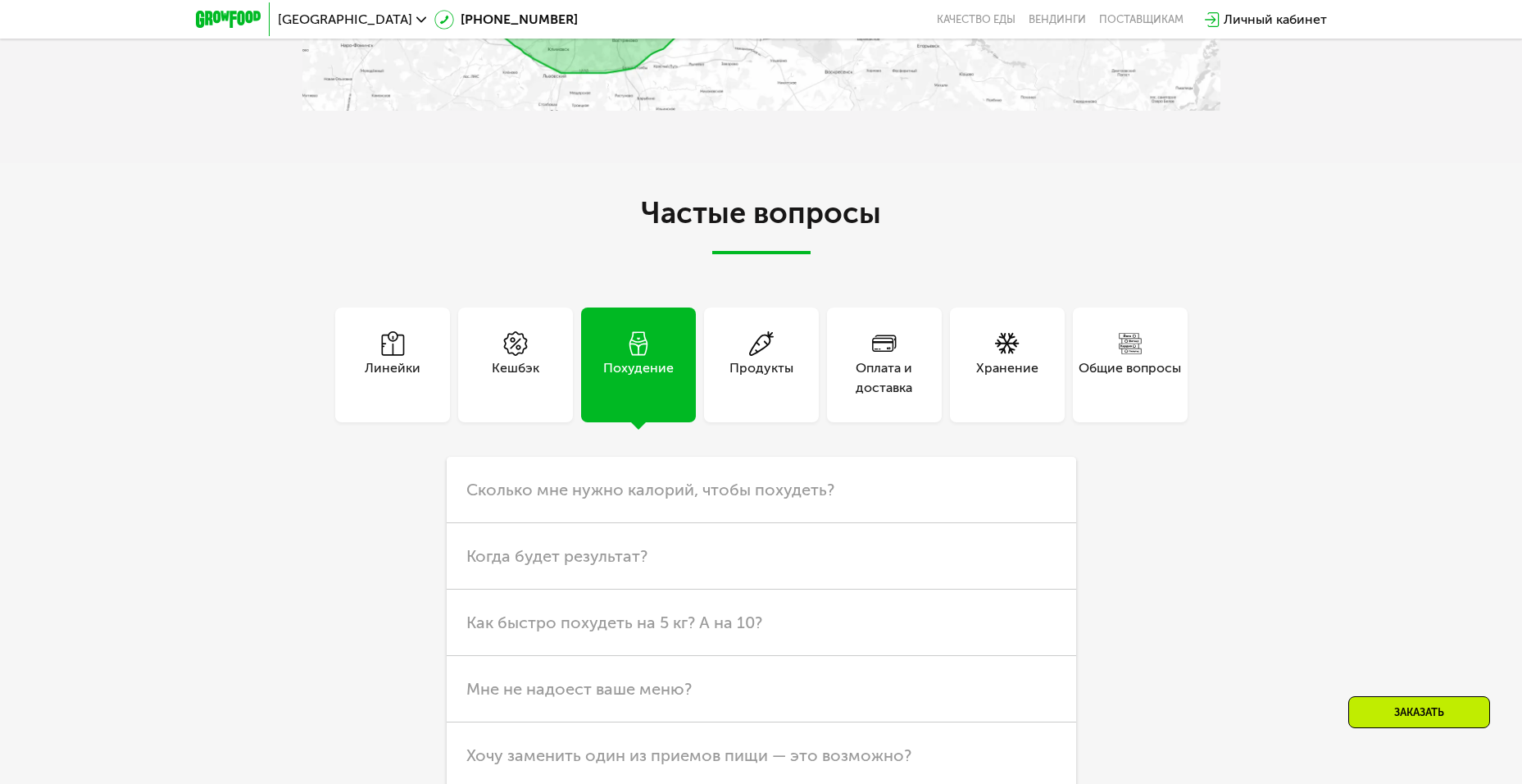
click at [885, 380] on div "Оплата и доставка" at bounding box center [884, 364] width 115 height 115
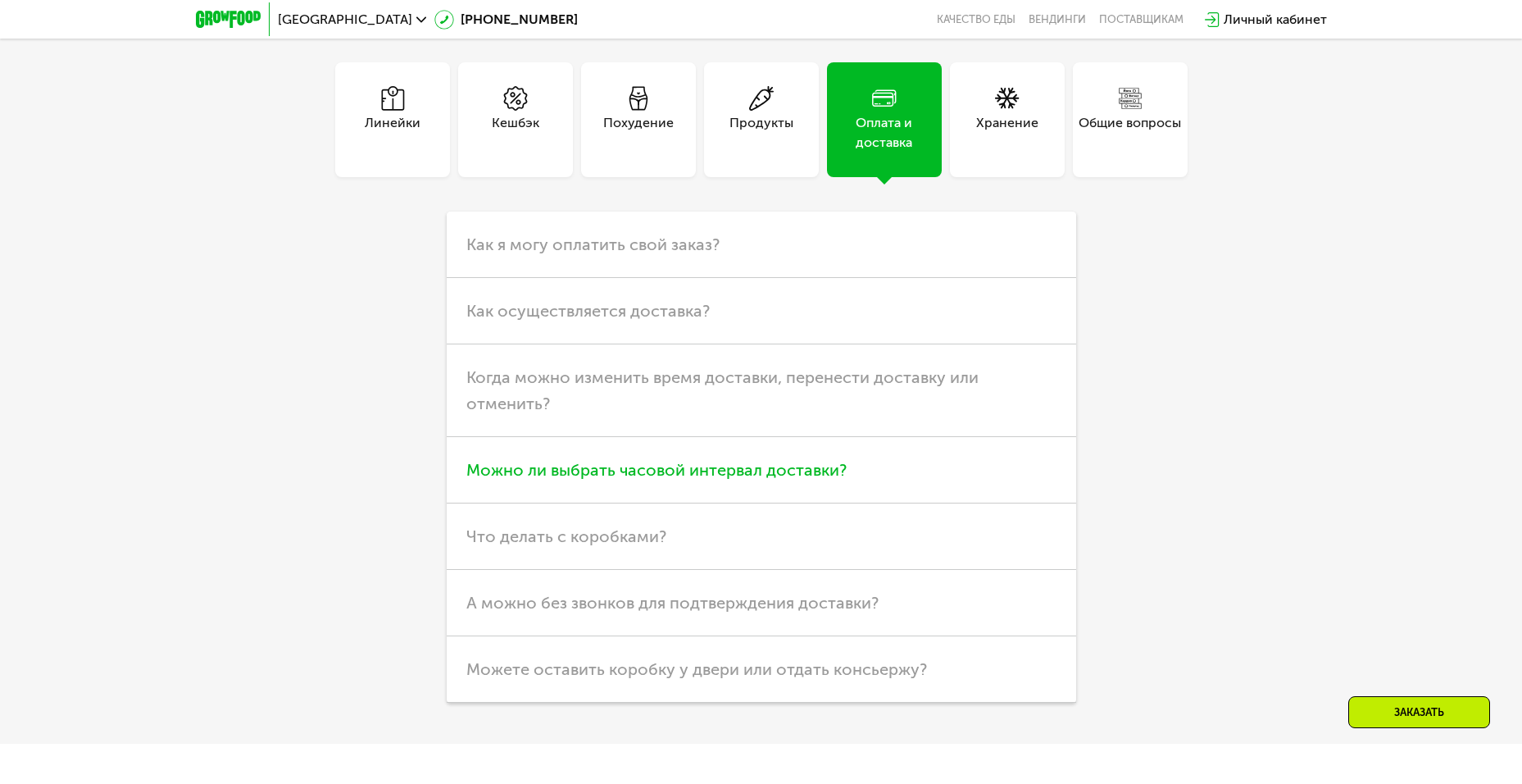
scroll to position [4933, 0]
click at [570, 510] on h3 "Что делать с коробками?" at bounding box center [761, 536] width 630 height 67
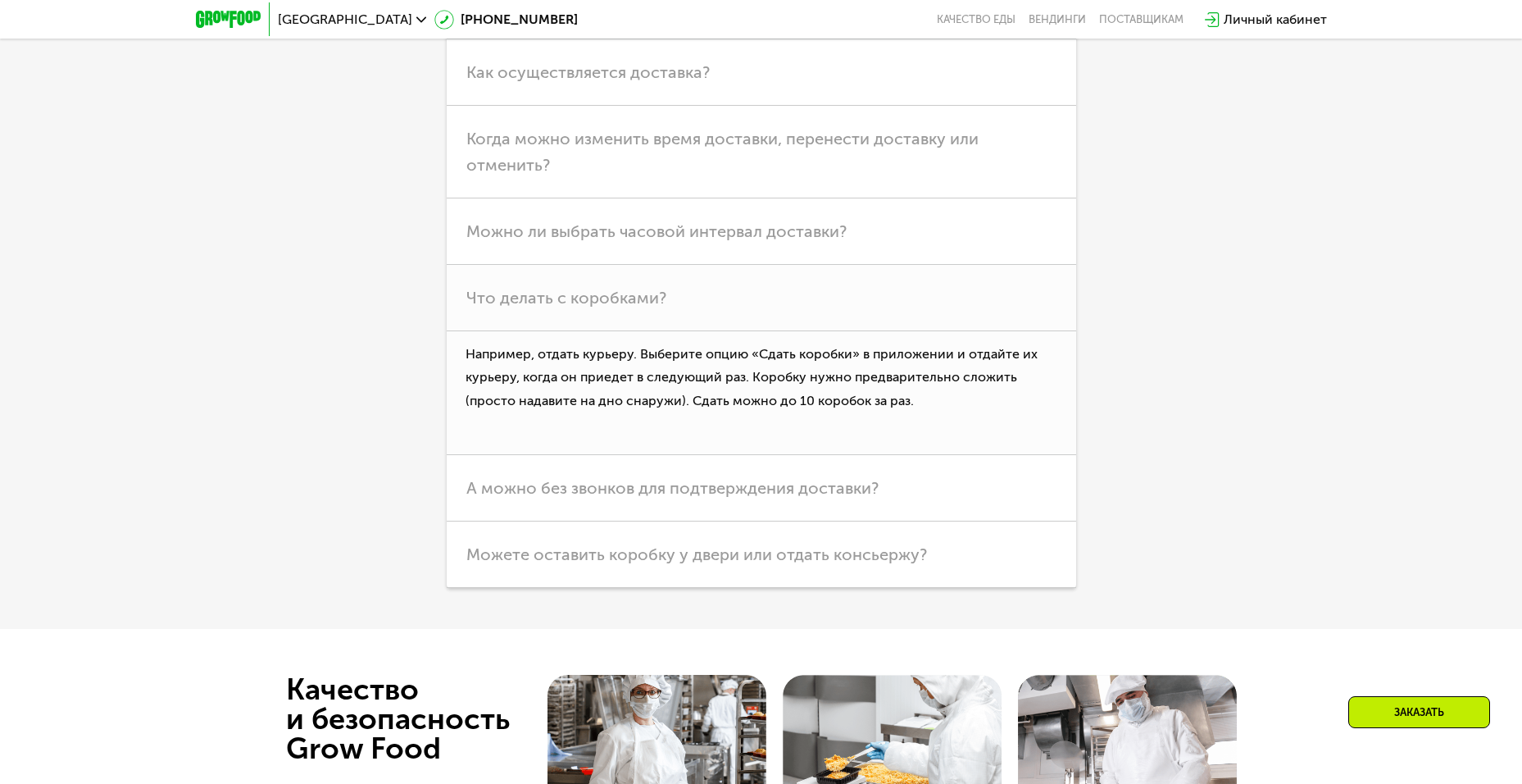
scroll to position [5179, 0]
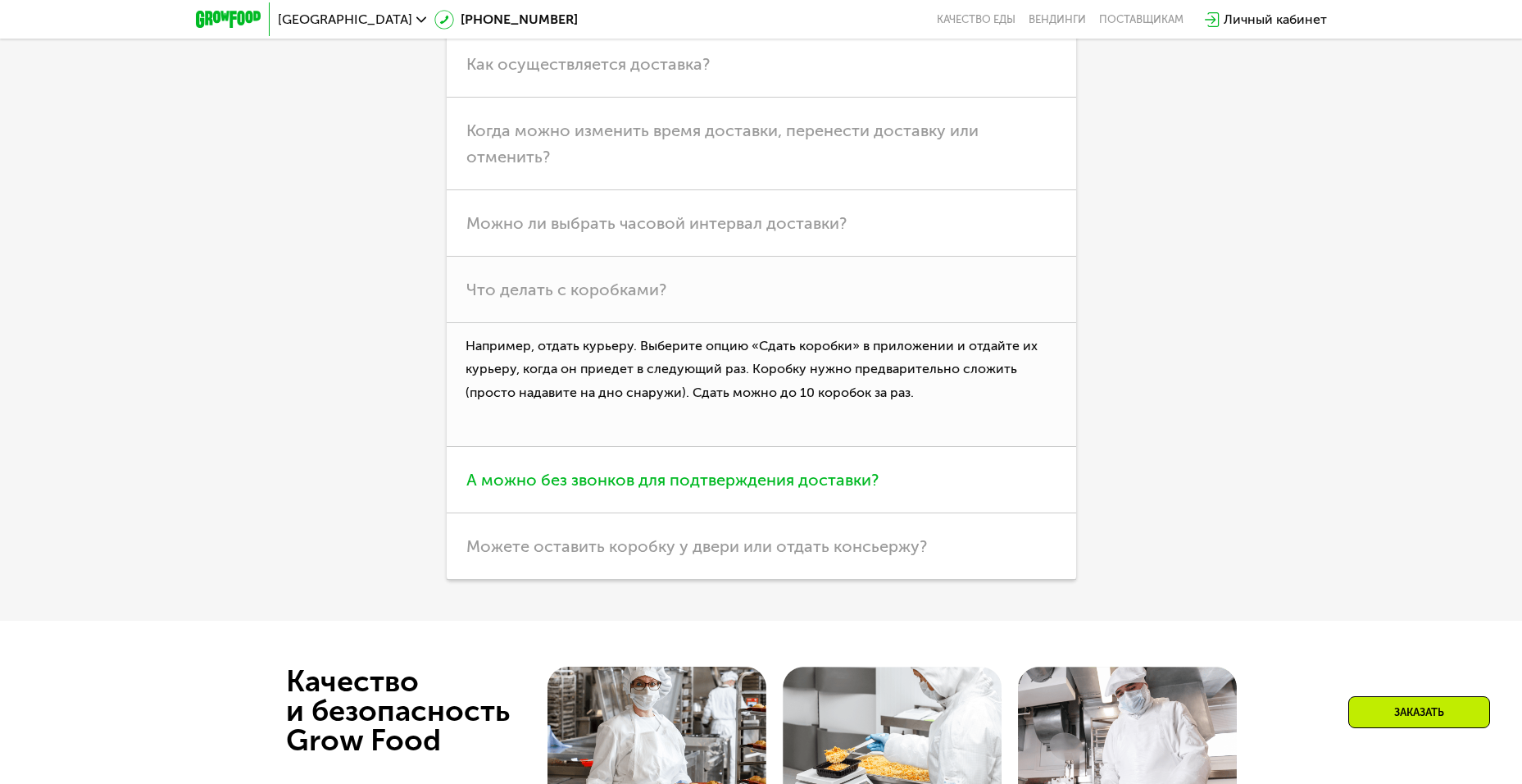
click at [512, 470] on span "А можно без звонков для подтверждения доставки?" at bounding box center [672, 480] width 412 height 20
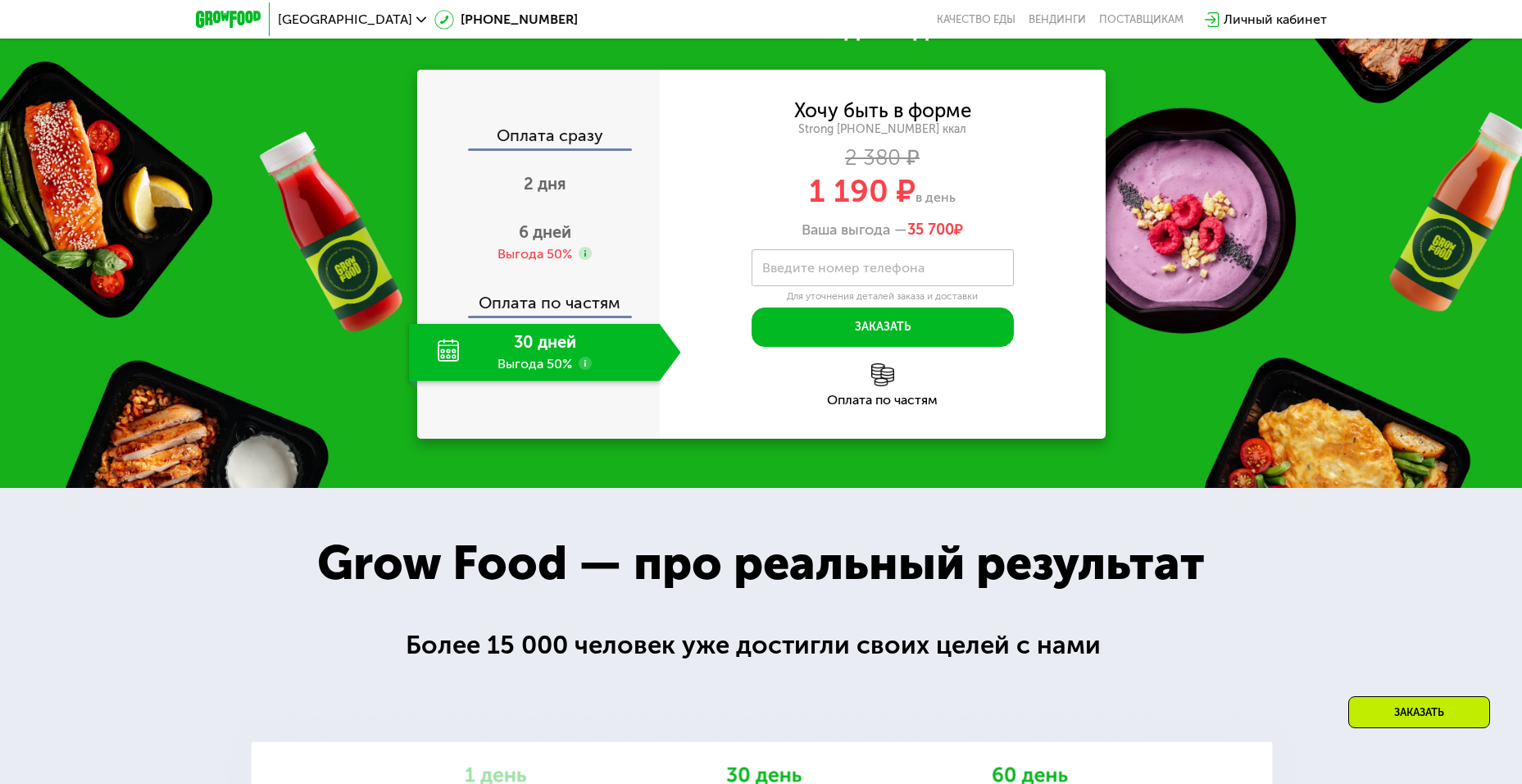
scroll to position [2065, 0]
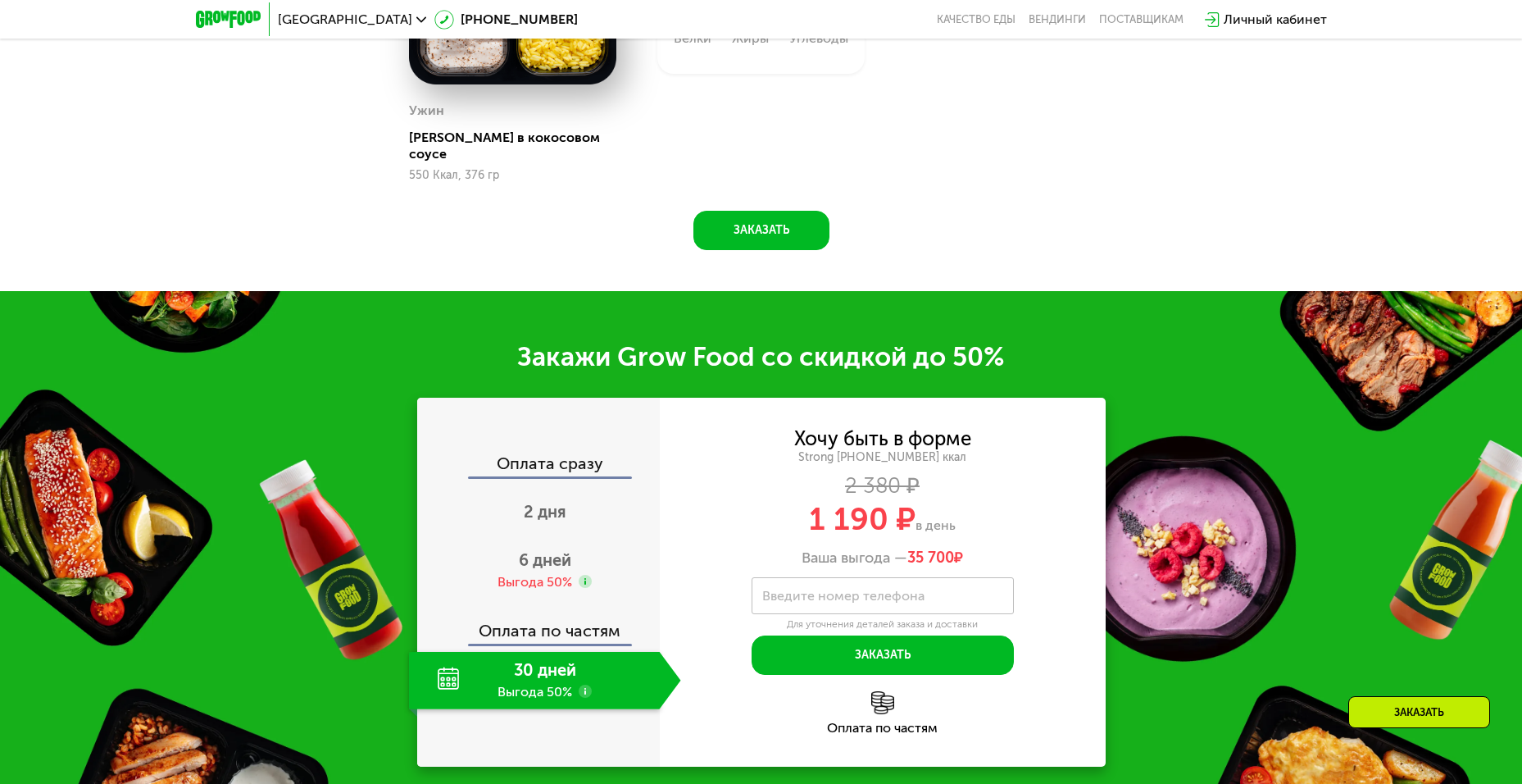
click at [585, 685] on use at bounding box center [585, 691] width 14 height 14
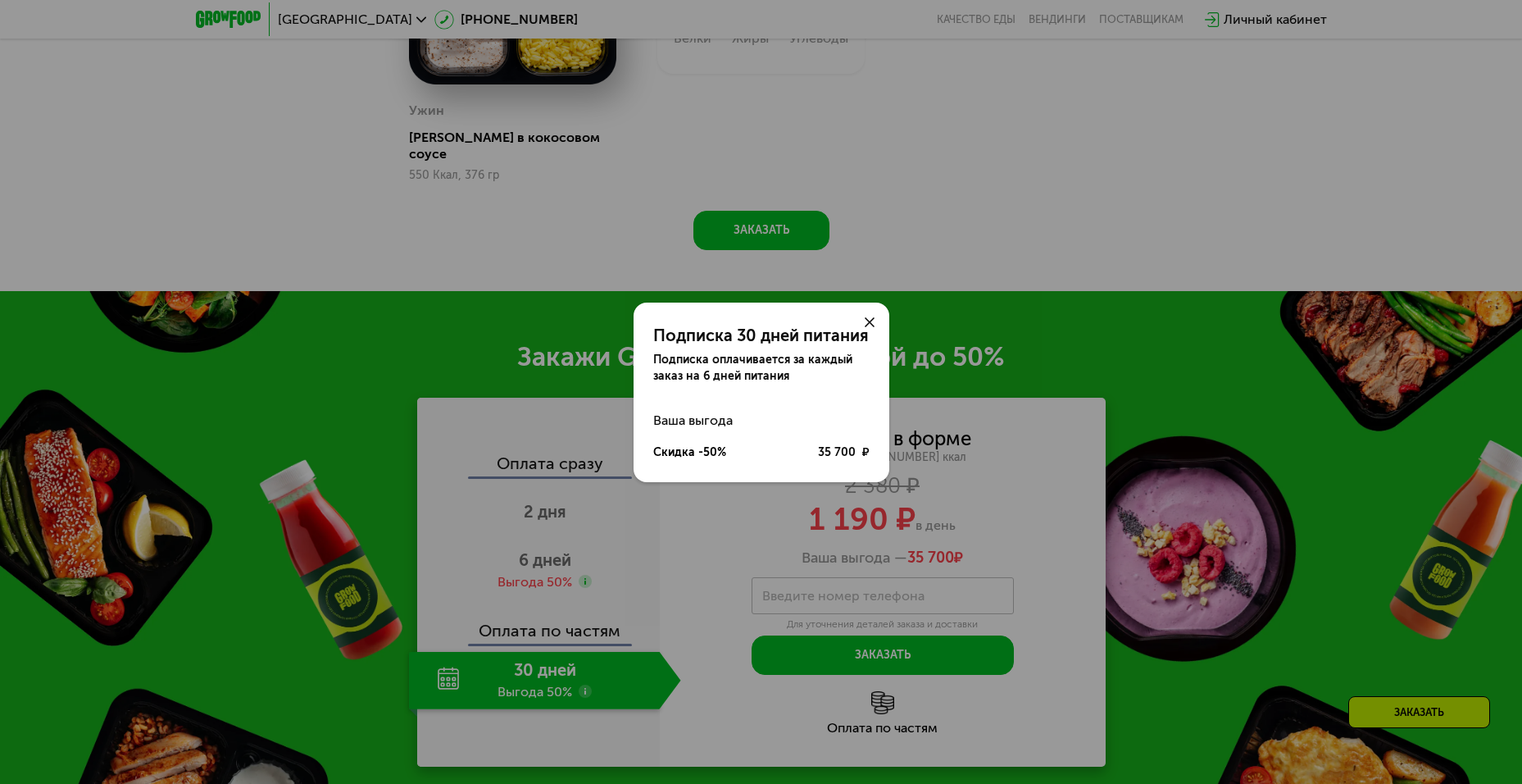
click at [581, 598] on div "Подписка 30 дней питания Подписка оплачивается за каждый заказ на 6 дней питани…" at bounding box center [761, 392] width 1522 height 784
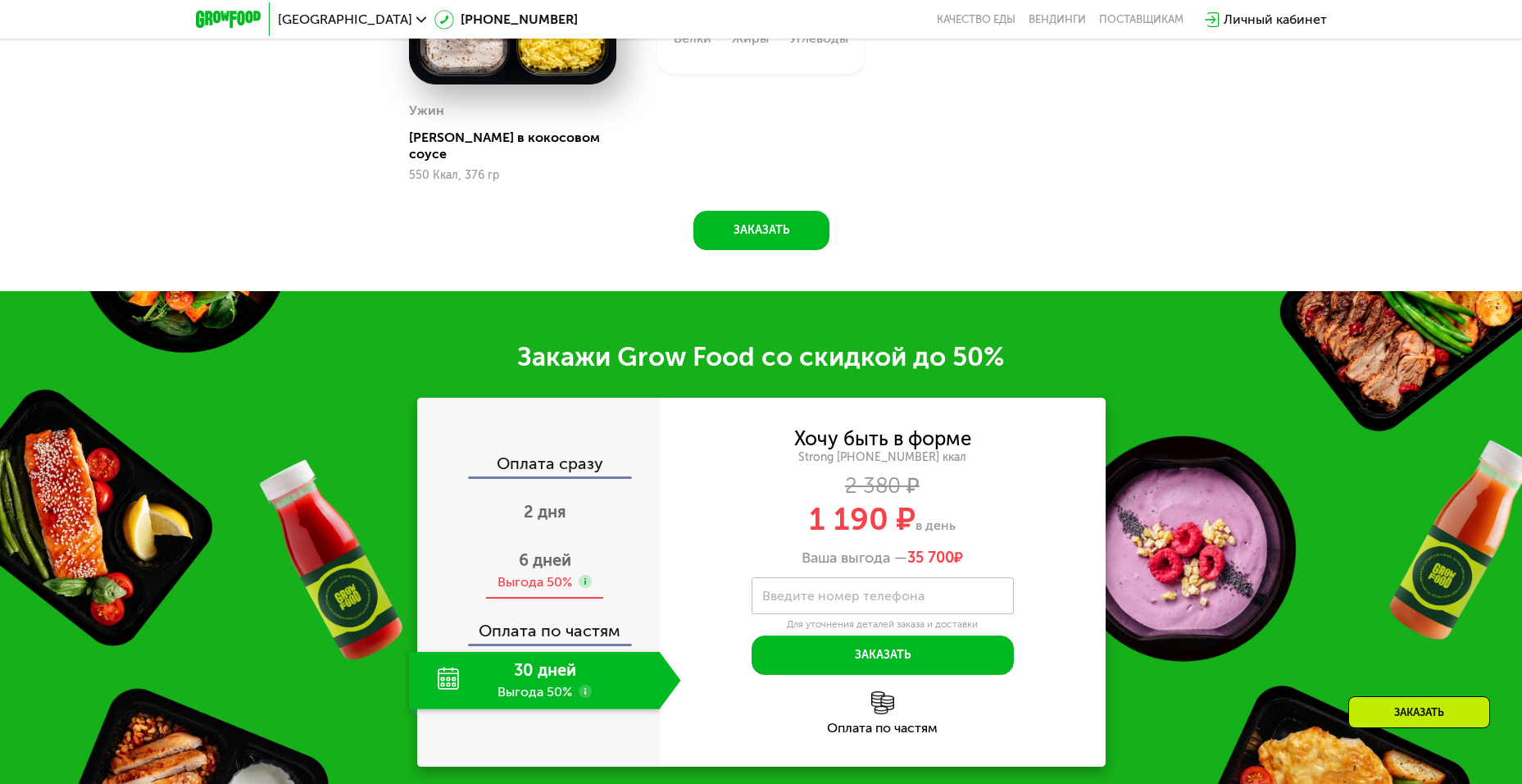
click at [583, 574] on use at bounding box center [585, 581] width 14 height 14
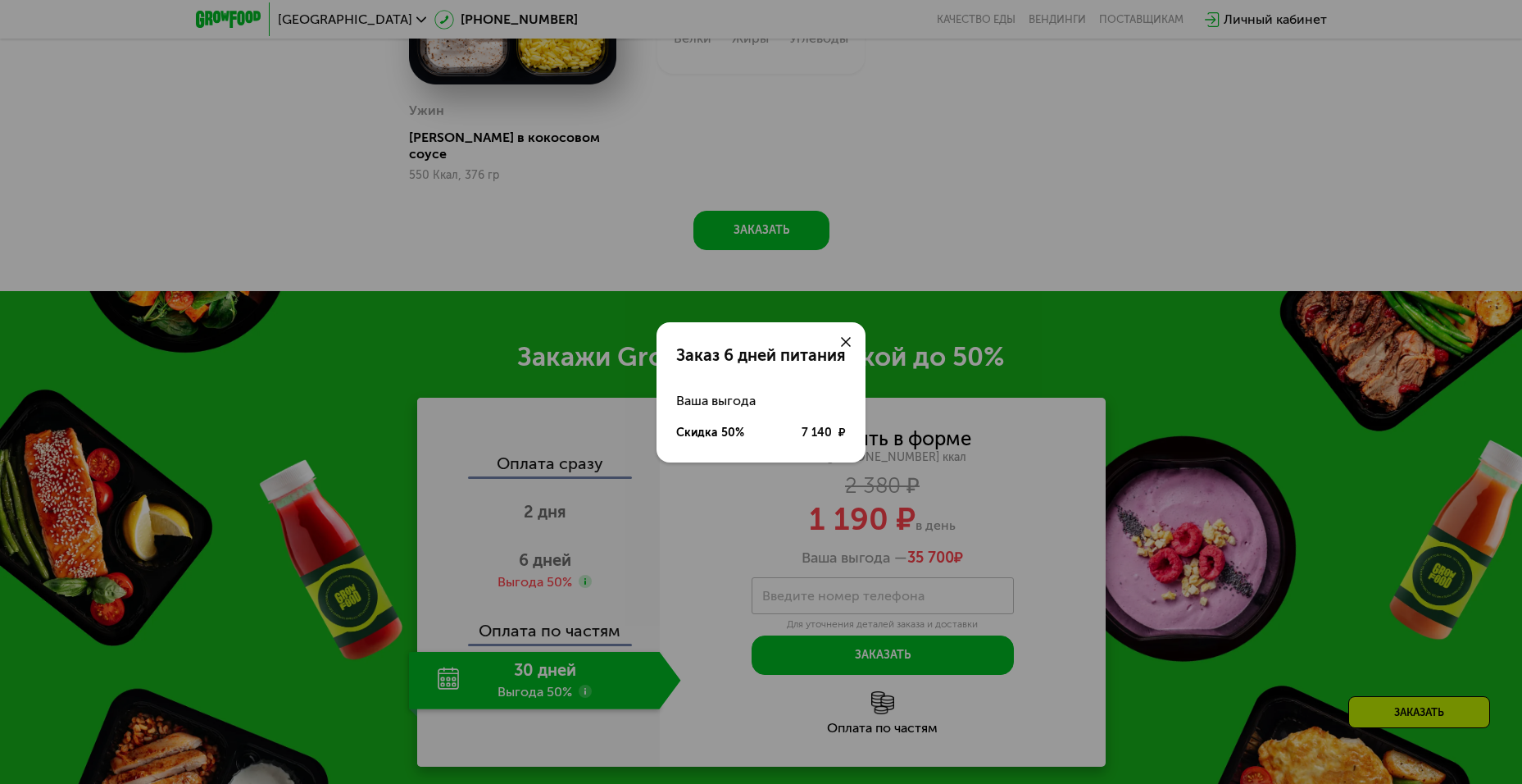
click at [594, 684] on div "Заказ 6 дней питания Ваша выгода Скидка 50% 7 140 ₽" at bounding box center [761, 392] width 1522 height 784
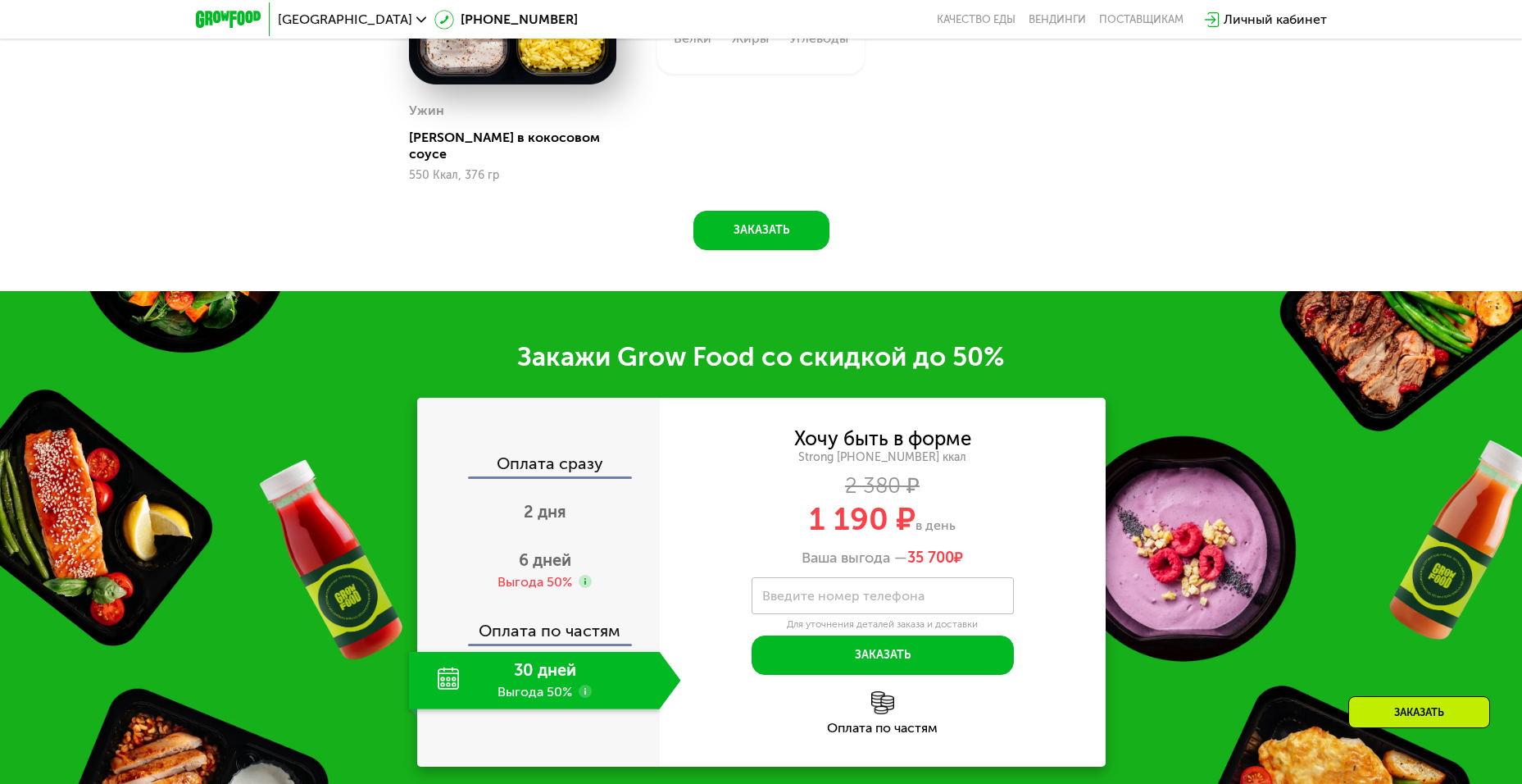
click at [584, 685] on use at bounding box center [585, 691] width 14 height 14
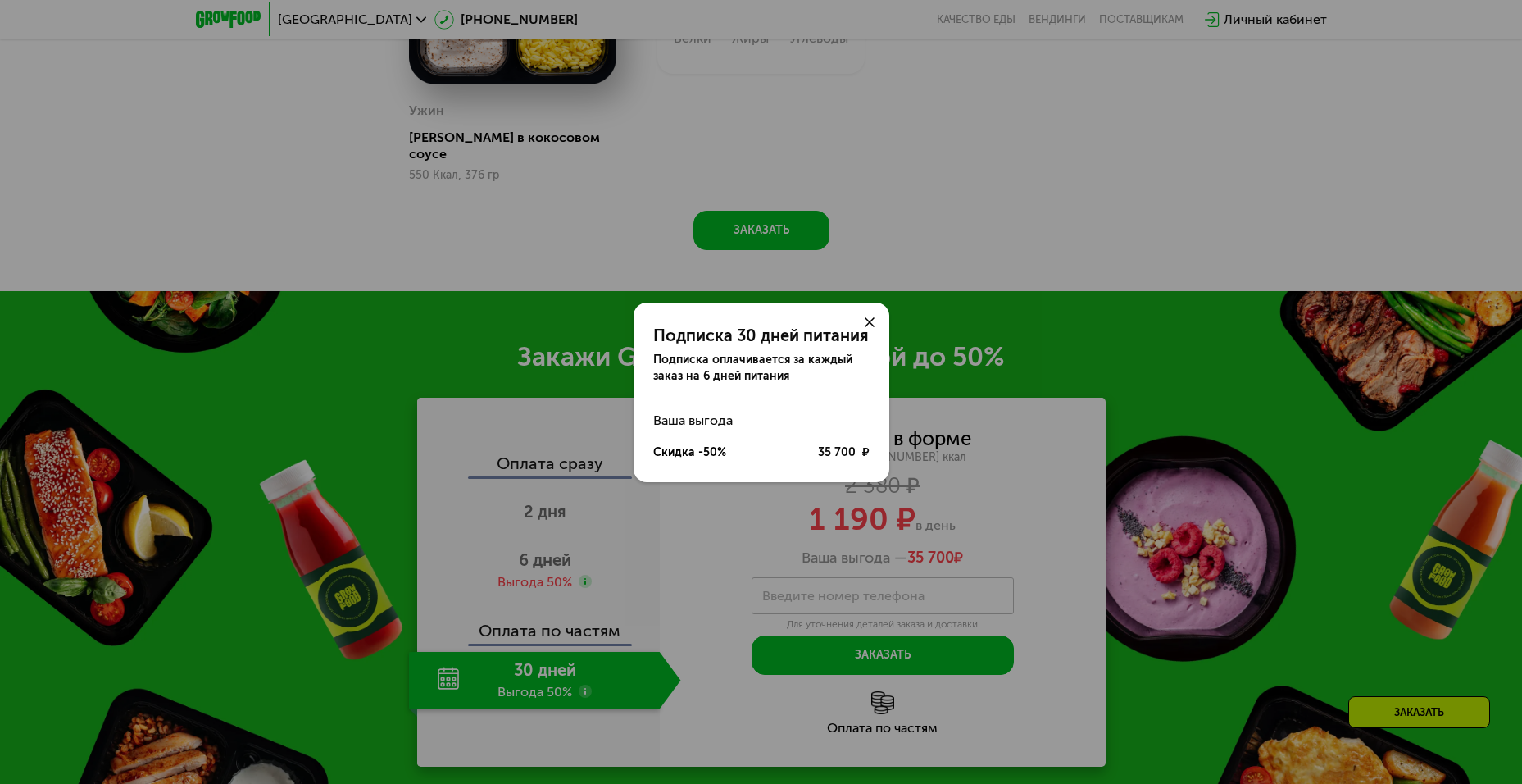
click at [865, 322] on icon at bounding box center [869, 322] width 10 height 10
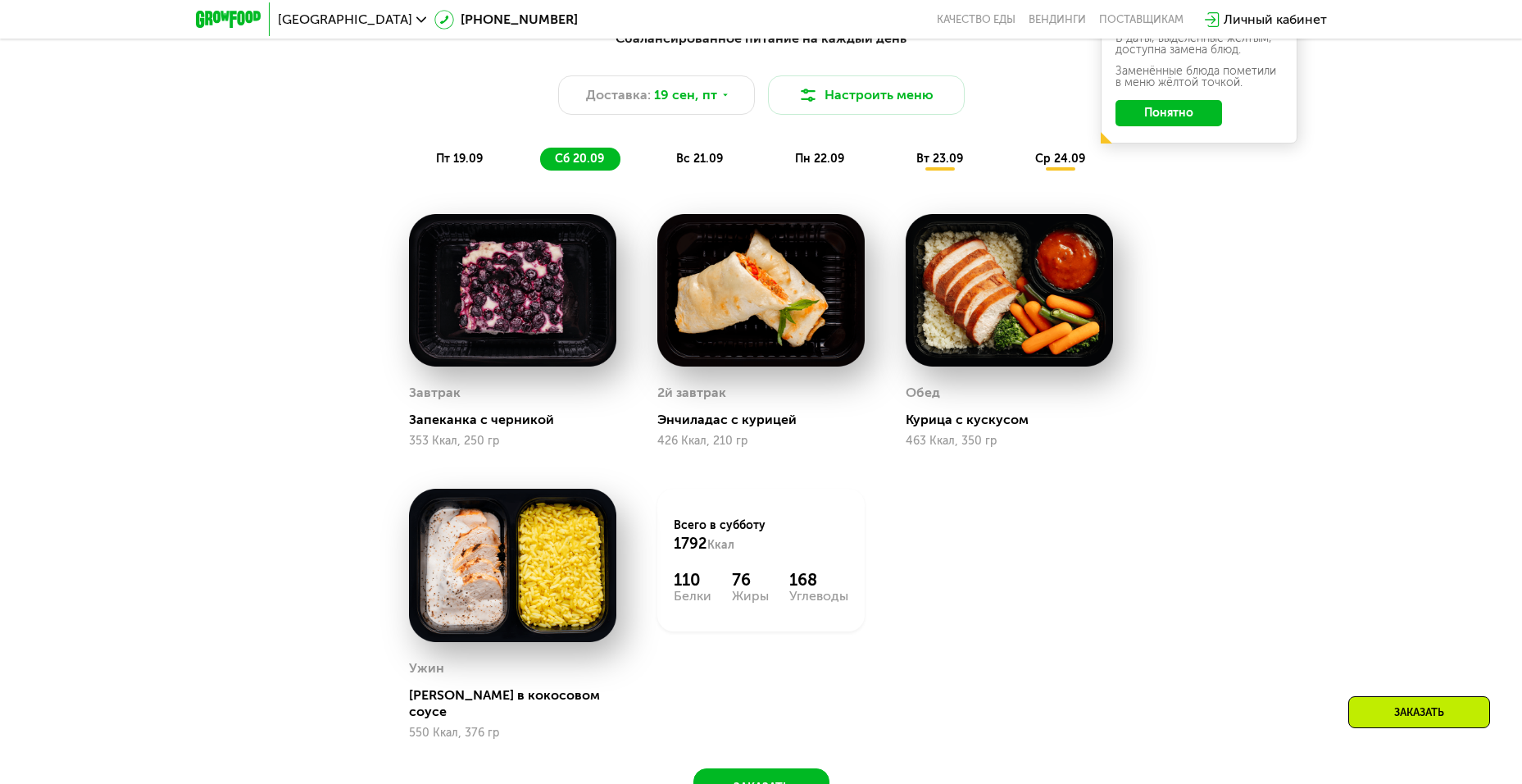
scroll to position [1491, 0]
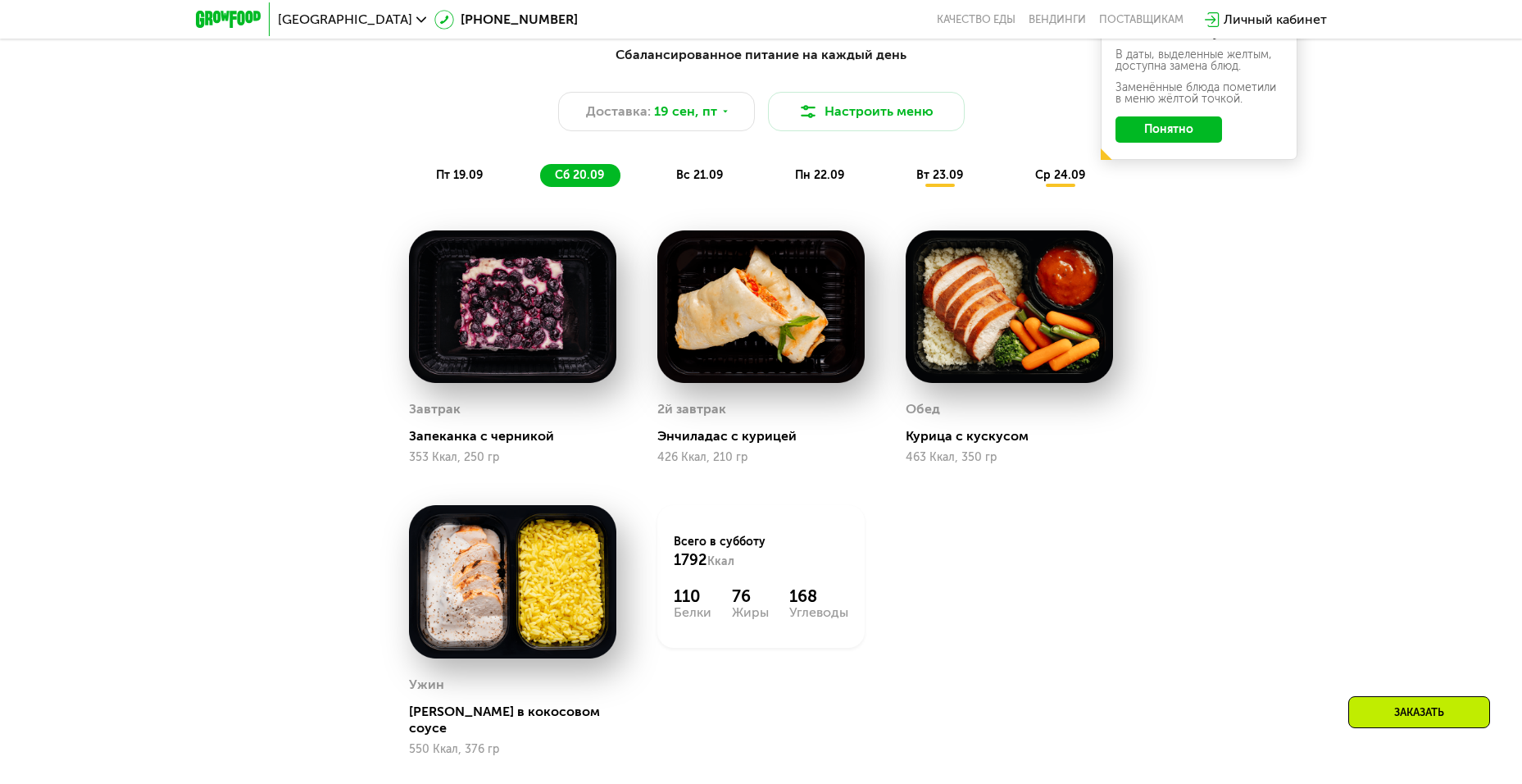
click at [486, 187] on div "пт 19.09" at bounding box center [460, 174] width 78 height 23
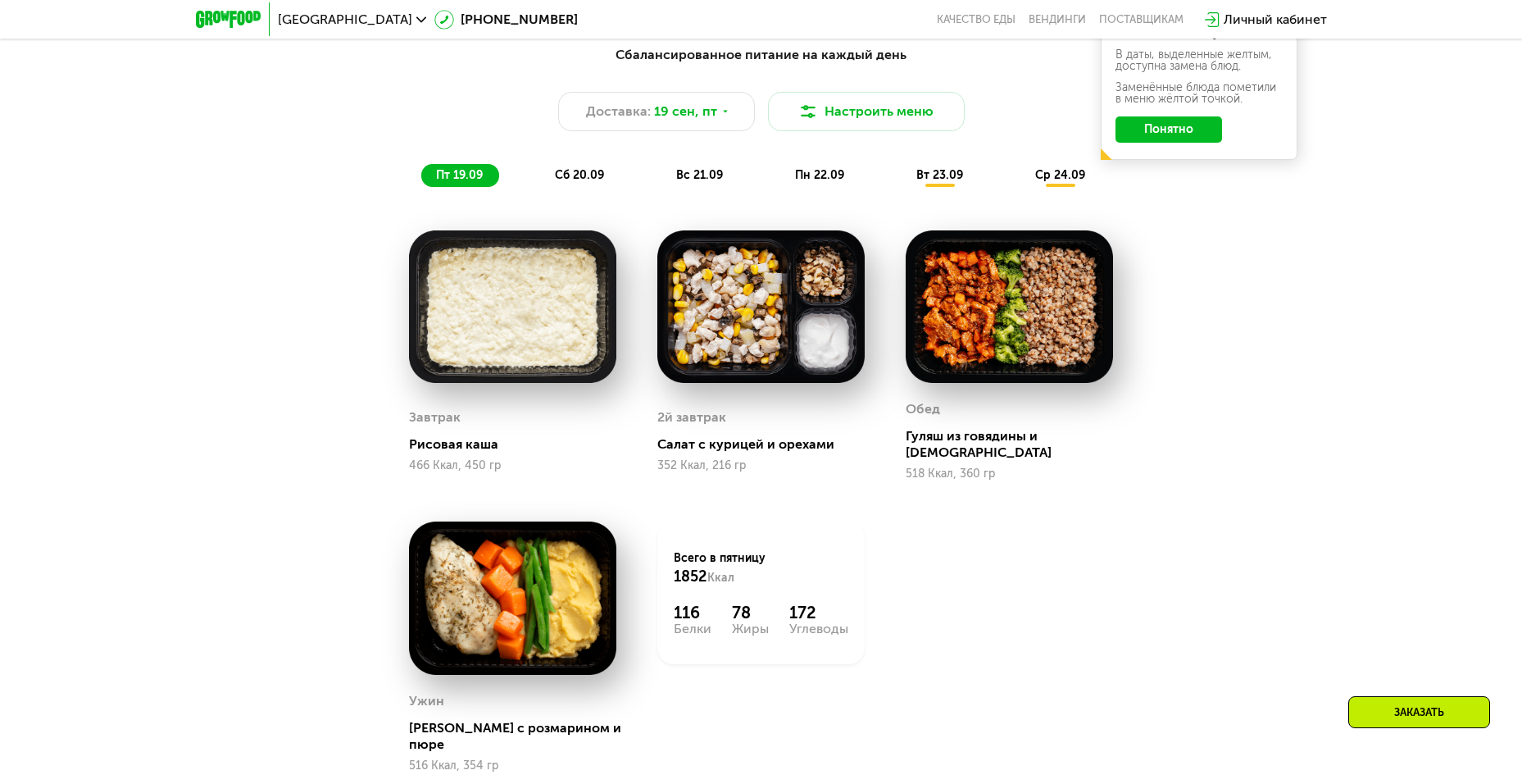
click at [678, 182] on span "вс 21.09" at bounding box center [700, 174] width 47 height 14
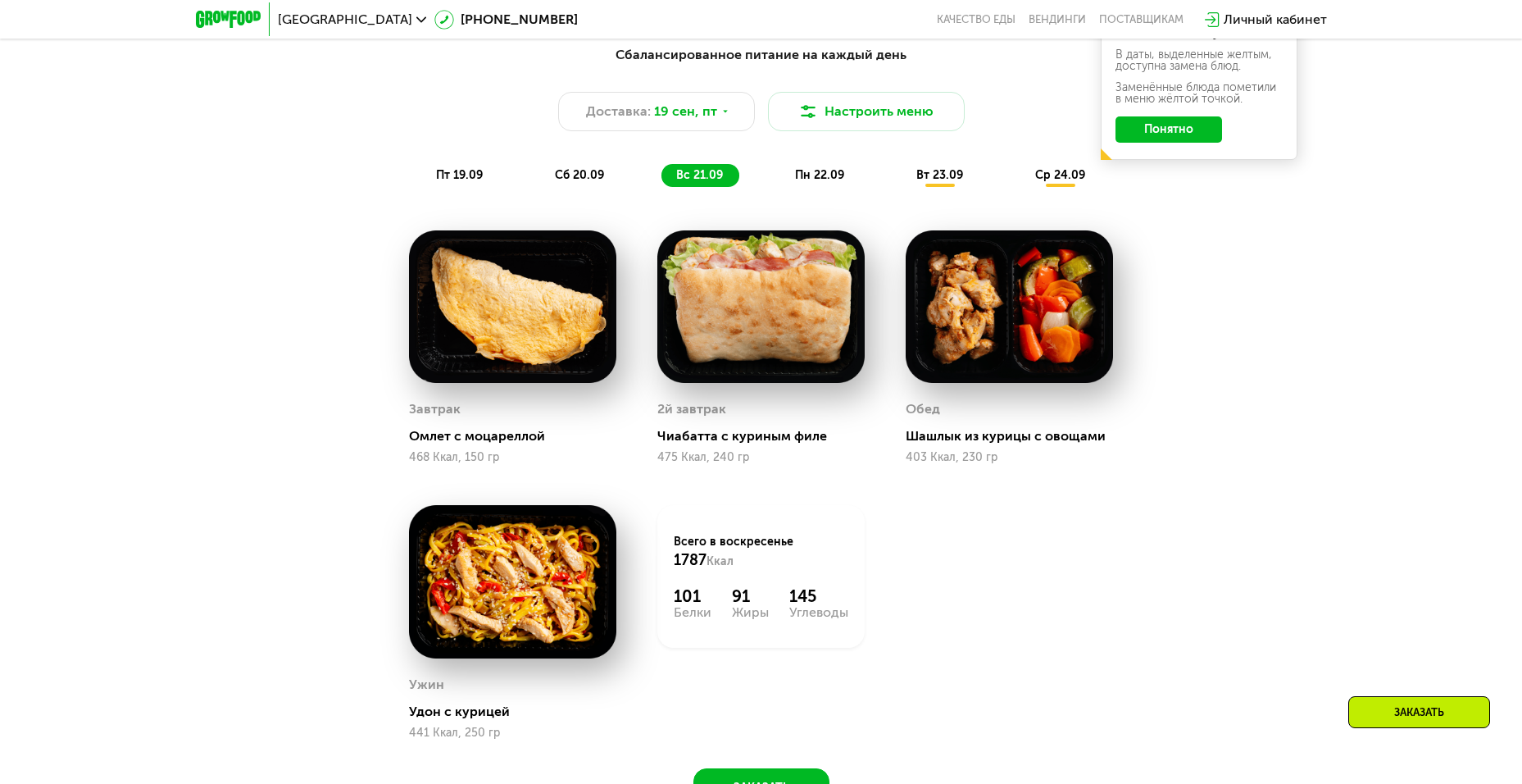
click at [821, 182] on span "пн 22.09" at bounding box center [819, 174] width 49 height 14
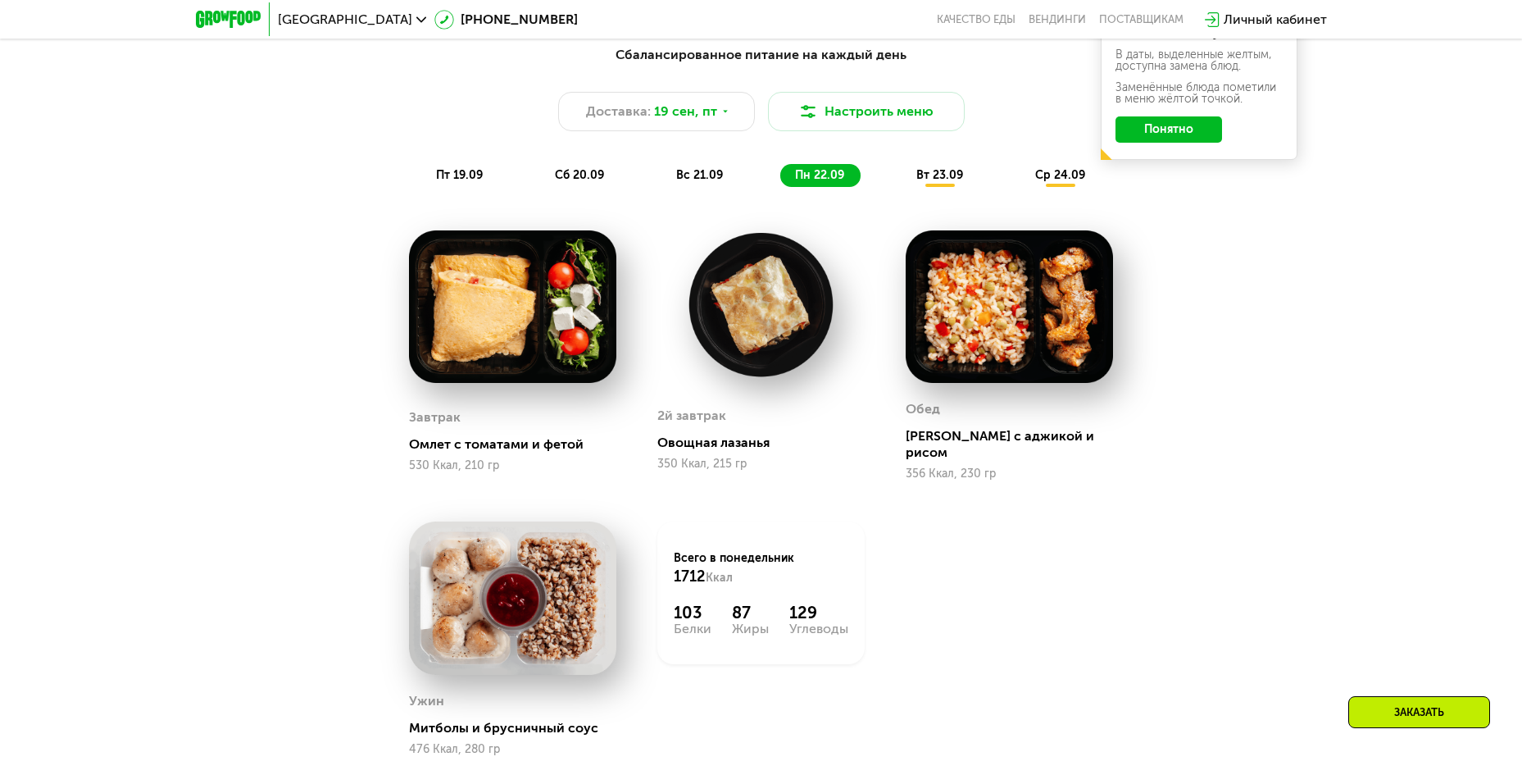
click at [963, 180] on span "вт 23.09" at bounding box center [940, 174] width 47 height 14
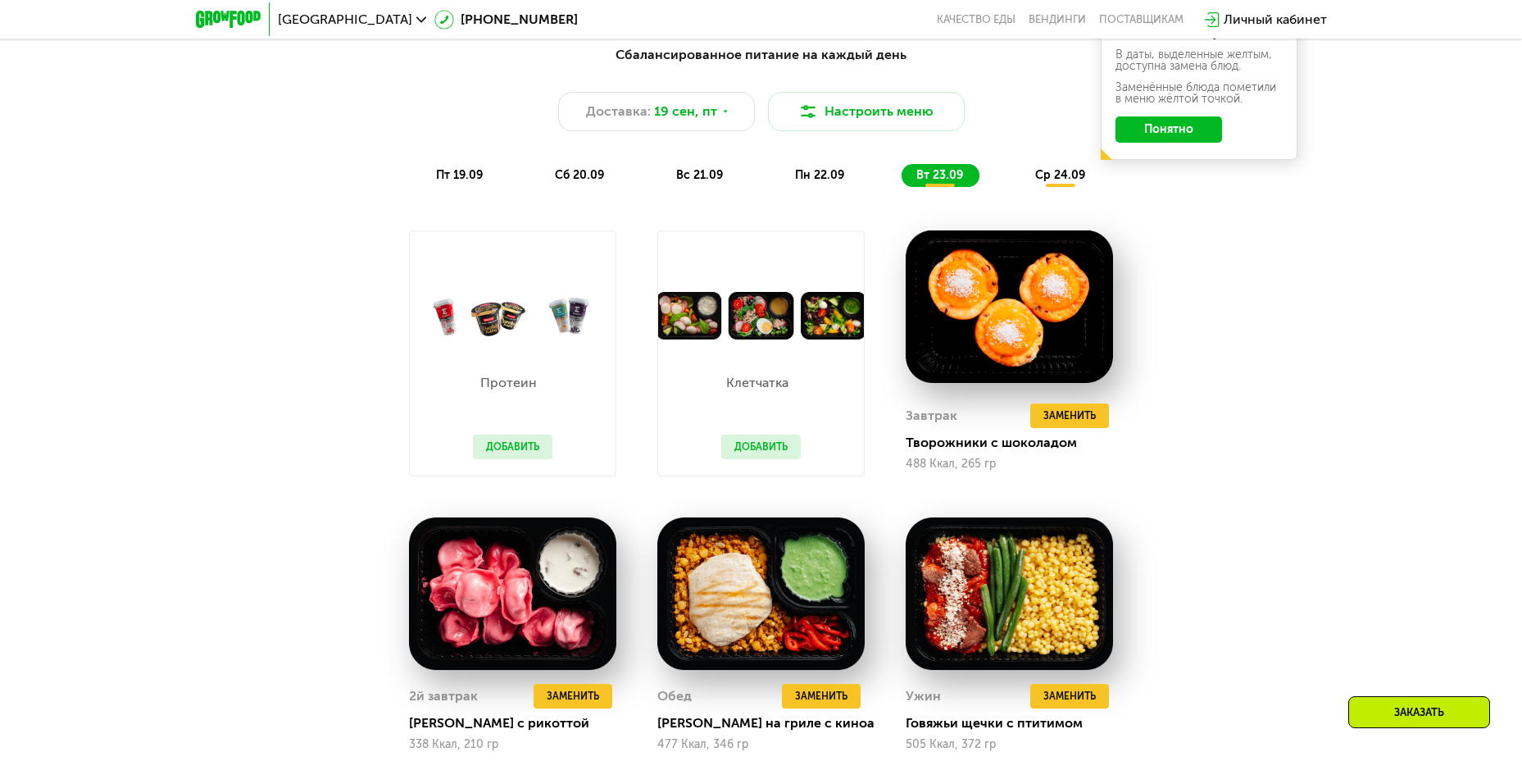
click at [762, 439] on button "Добавить" at bounding box center [761, 446] width 79 height 24
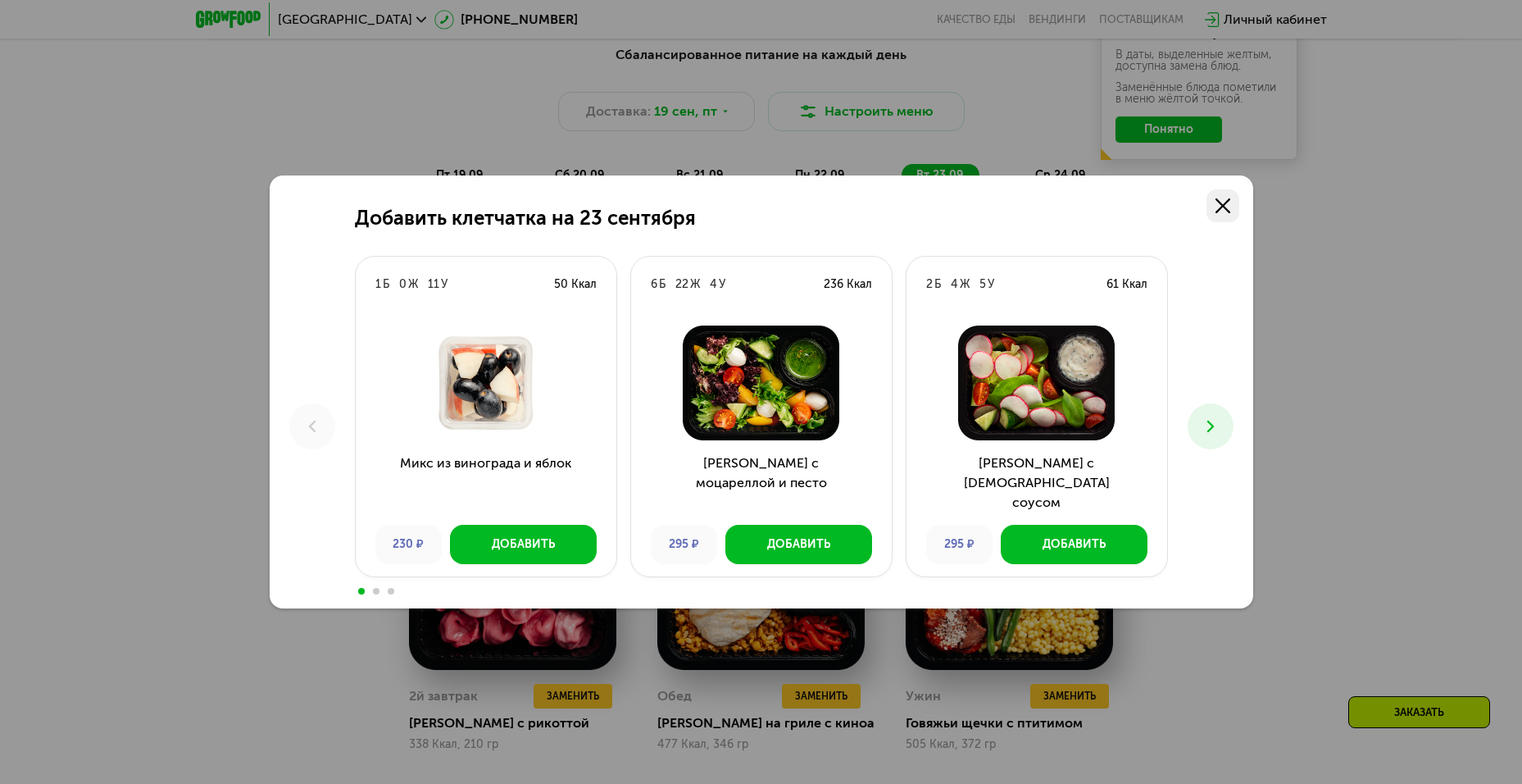
click at [1221, 200] on icon at bounding box center [1223, 206] width 14 height 14
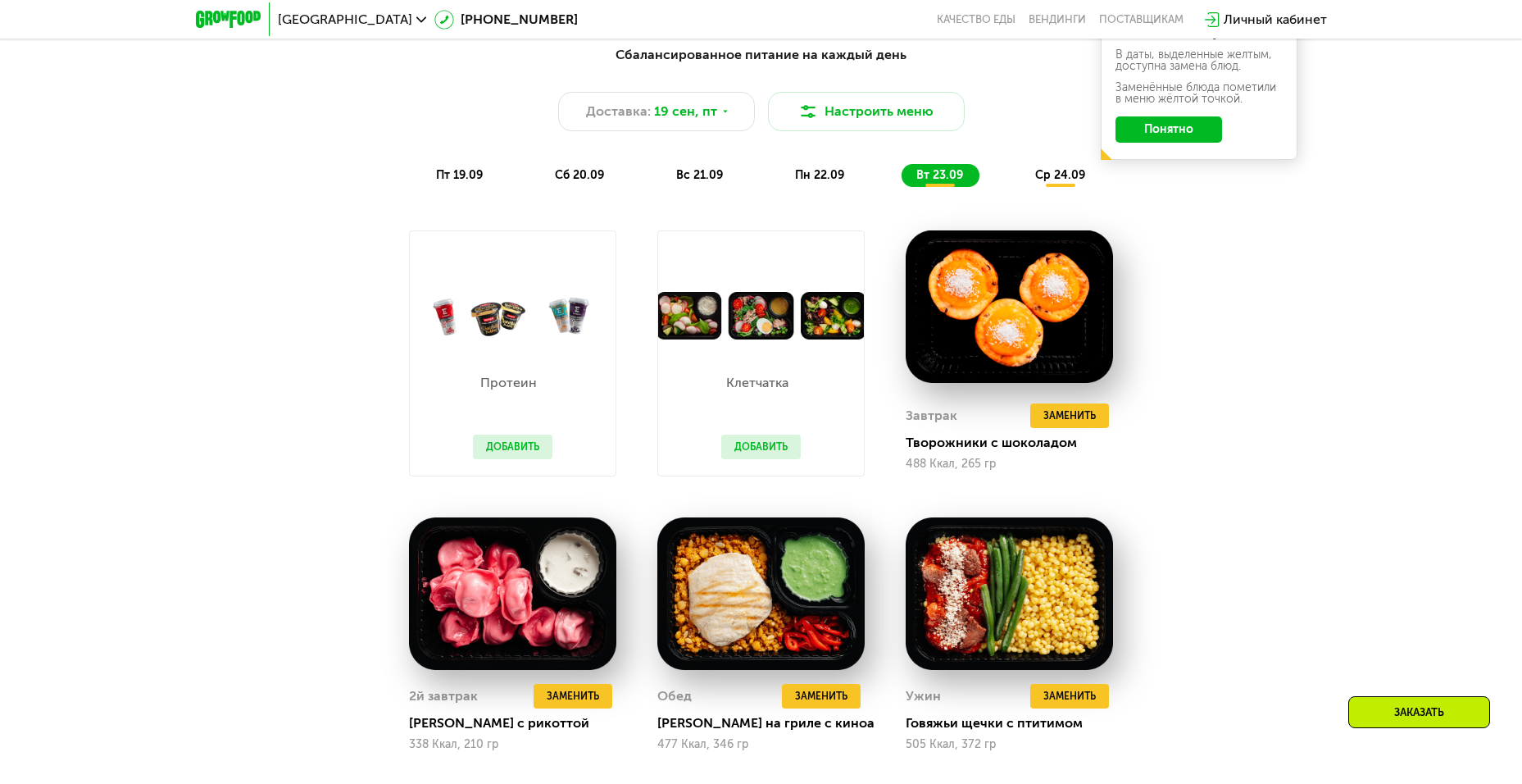
click at [817, 182] on span "пн 22.09" at bounding box center [819, 174] width 49 height 14
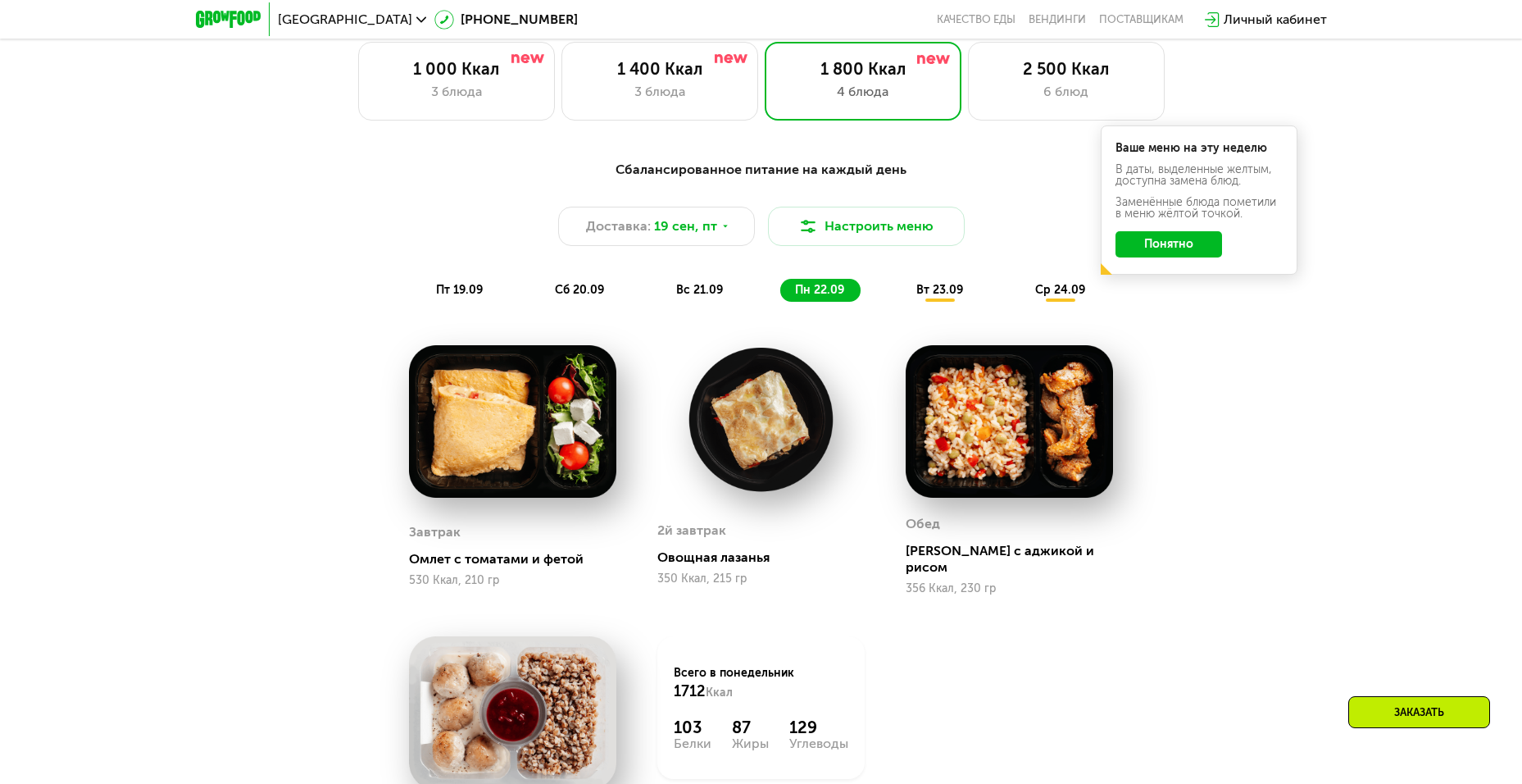
scroll to position [1245, 0]
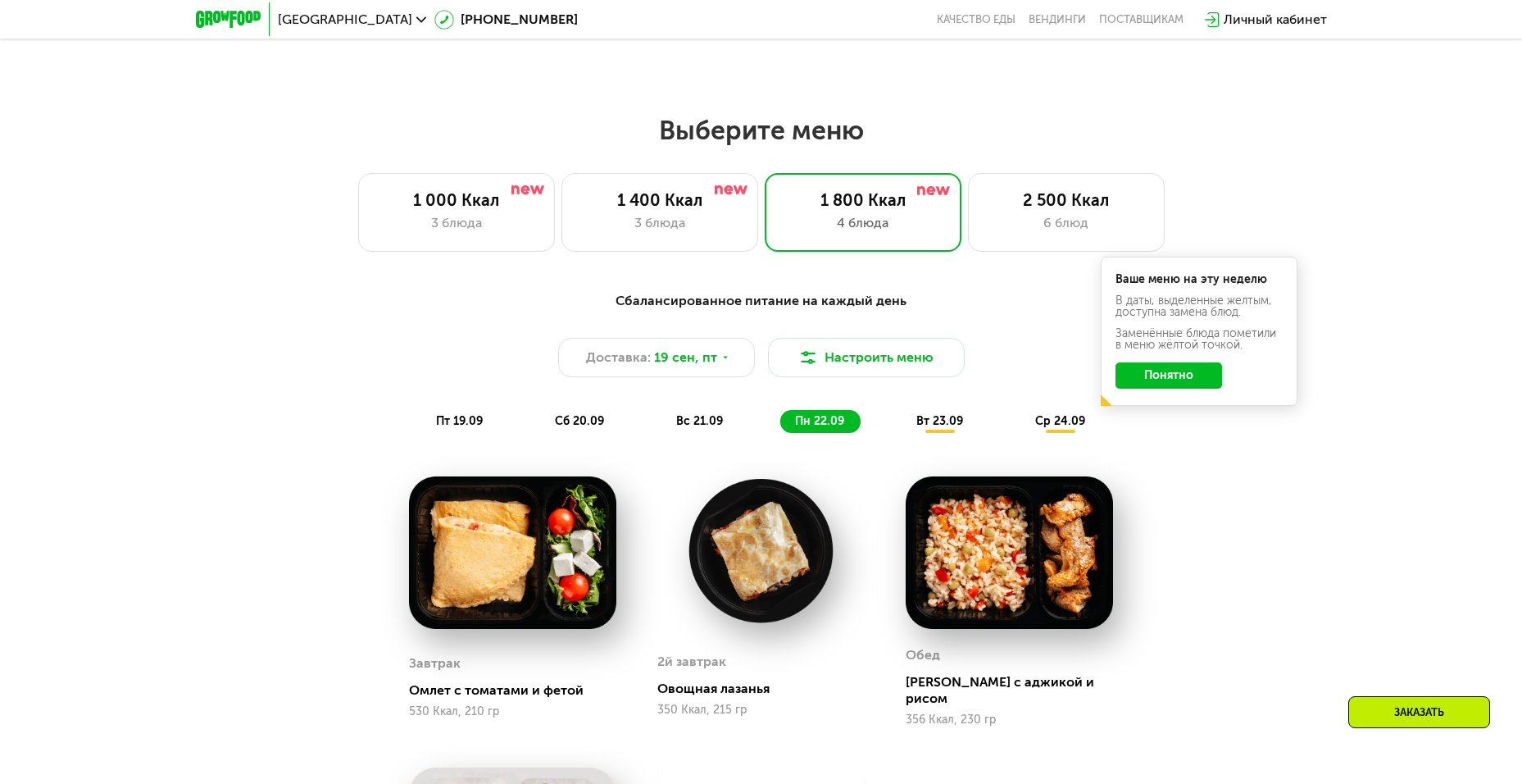
click at [1159, 382] on button "Понятно" at bounding box center [1169, 375] width 107 height 26
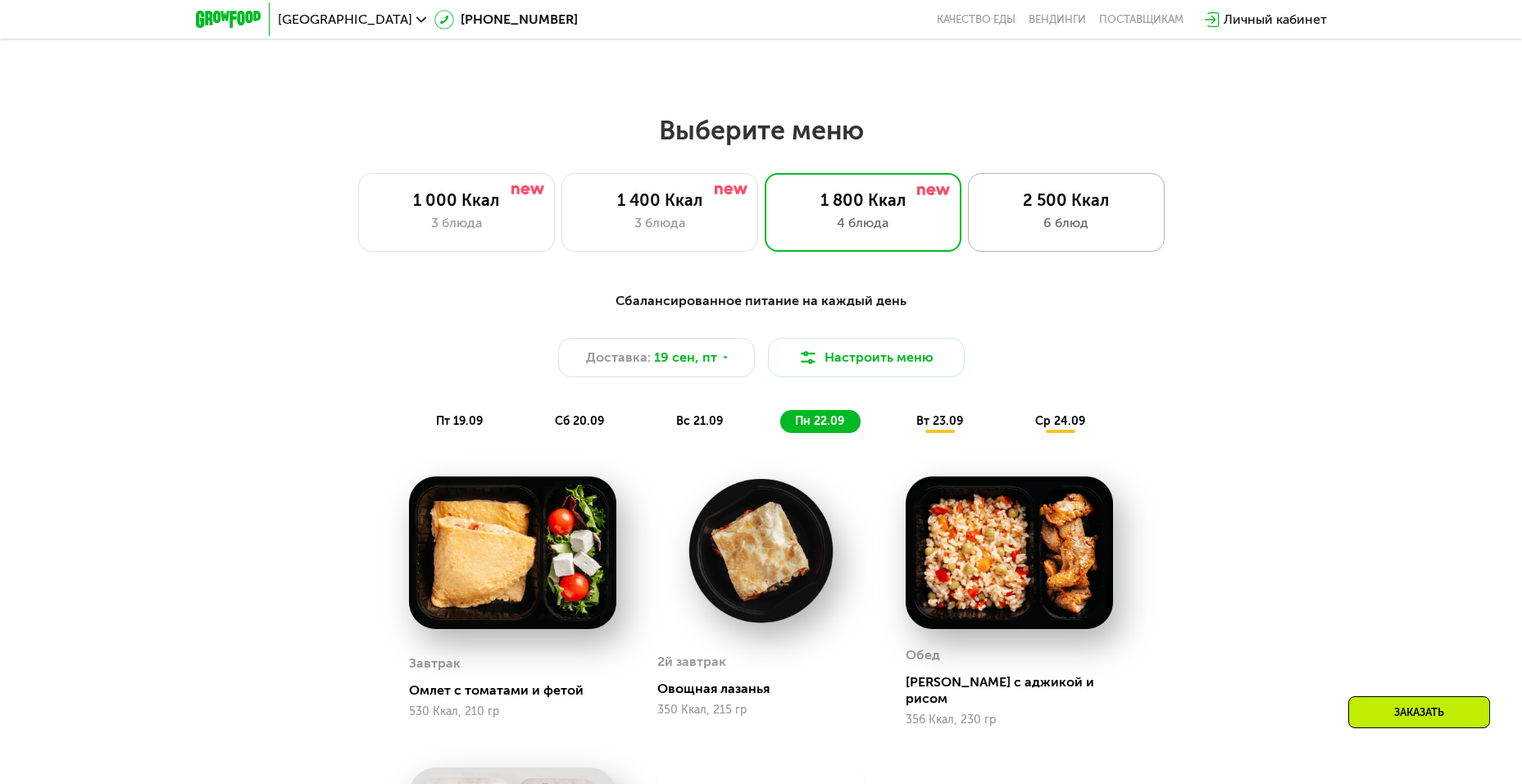
drag, startPoint x: 1038, startPoint y: 205, endPoint x: 1028, endPoint y: 217, distance: 15.6
click at [1039, 205] on div "2 500 Ккал" at bounding box center [1067, 201] width 163 height 20
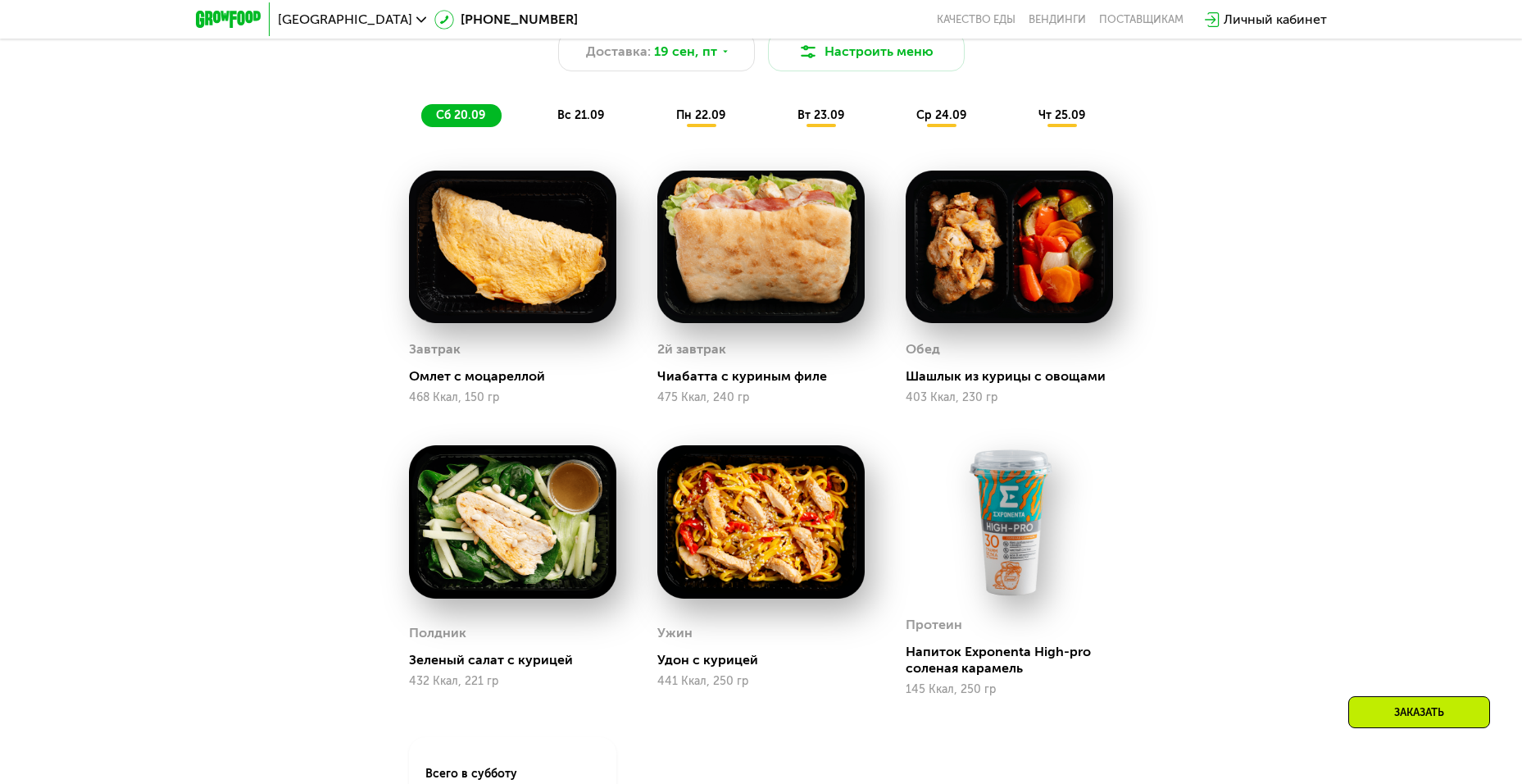
scroll to position [1573, 0]
